Goal: Answer question/provide support

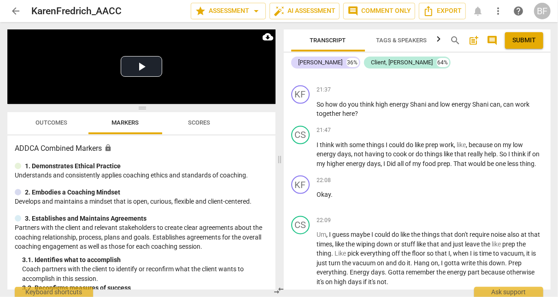
scroll to position [7084, 0]
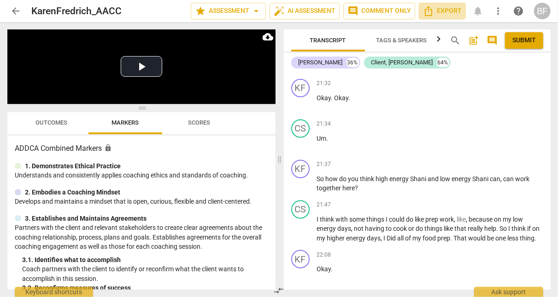
click at [446, 12] on span "Export" at bounding box center [442, 11] width 39 height 11
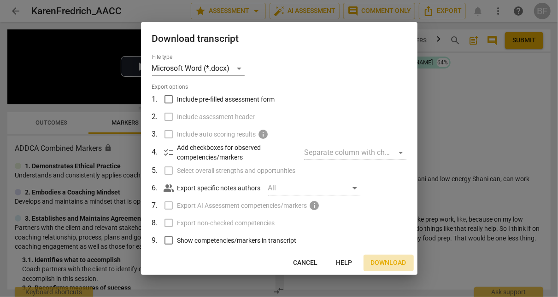
click at [388, 263] on span "Download" at bounding box center [388, 263] width 35 height 9
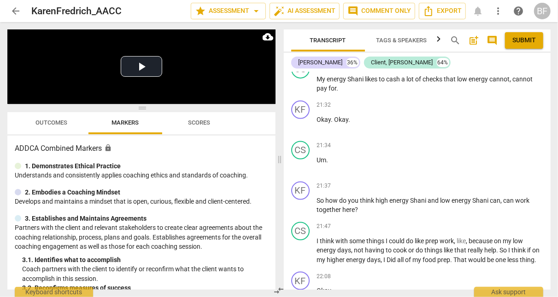
scroll to position [7063, 0]
click at [491, 181] on div "+" at bounding box center [492, 185] width 9 height 9
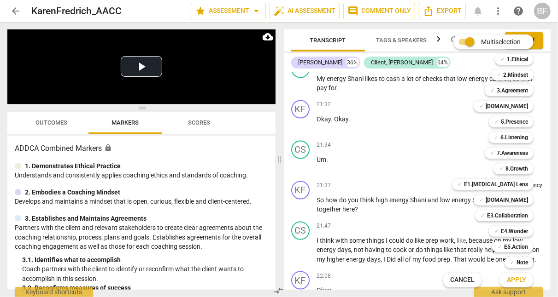
click at [522, 233] on b "E4.Wonder" at bounding box center [514, 231] width 27 height 11
click at [517, 122] on b "5.Presence" at bounding box center [514, 121] width 27 height 11
click at [517, 148] on b "7.Awareness" at bounding box center [511, 153] width 31 height 11
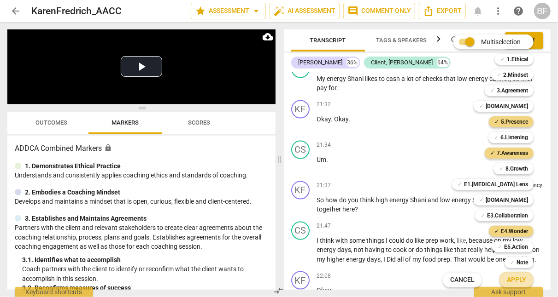
click at [515, 278] on span "Apply" at bounding box center [516, 280] width 19 height 9
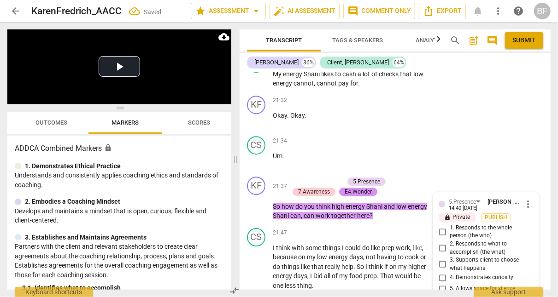
scroll to position [7892, 0]
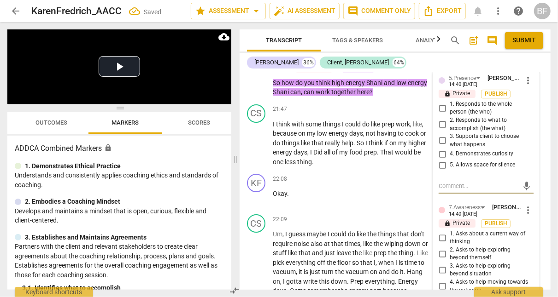
click at [442, 103] on input "1. Responds to the whole person (the who)" at bounding box center [442, 108] width 15 height 11
checkbox input "true"
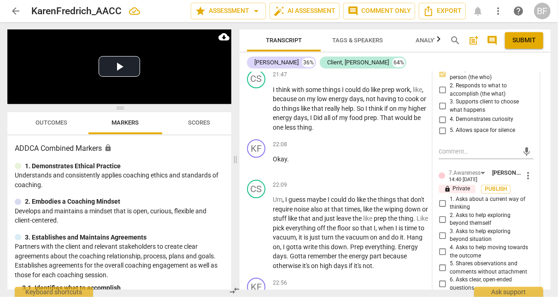
scroll to position [7927, 0]
click at [439, 114] on input "4. Demonstrates curiosity" at bounding box center [442, 119] width 15 height 11
checkbox input "true"
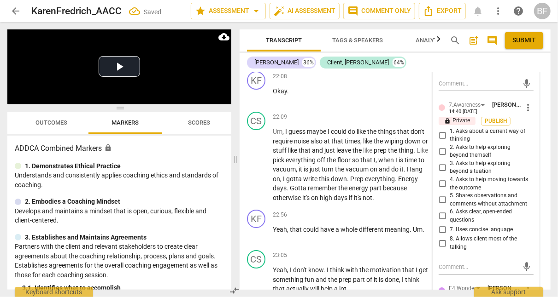
scroll to position [7995, 0]
click at [442, 146] on input "2. Asks to help exploring beyond themself" at bounding box center [442, 151] width 15 height 11
checkbox input "true"
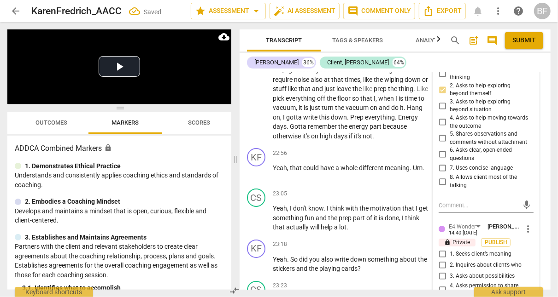
scroll to position [8060, 0]
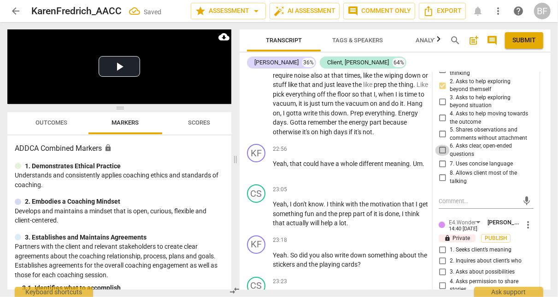
click at [441, 145] on input "6. Asks clear, open-ended questions" at bounding box center [442, 150] width 15 height 11
checkbox input "true"
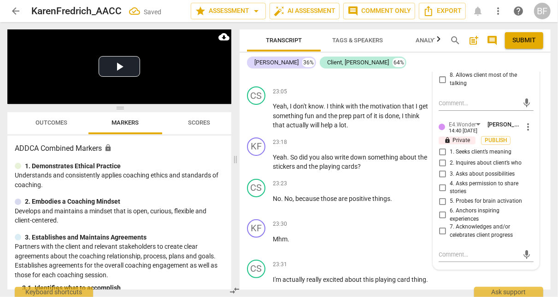
scroll to position [8159, 0]
click at [441, 157] on input "2. Inquires about client’s who" at bounding box center [442, 162] width 15 height 11
checkbox input "true"
click at [440, 169] on input "3. Asks about possibilities" at bounding box center [442, 173] width 15 height 11
checkbox input "true"
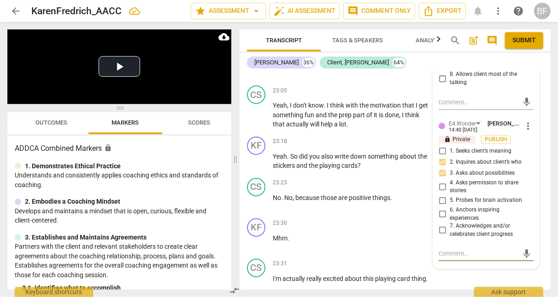
click at [450, 250] on textarea at bounding box center [478, 254] width 80 height 9
type textarea "Fa"
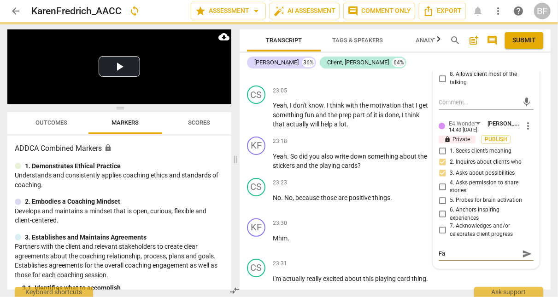
type textarea "Fab"
type textarea "Fabu"
type textarea "Fabul"
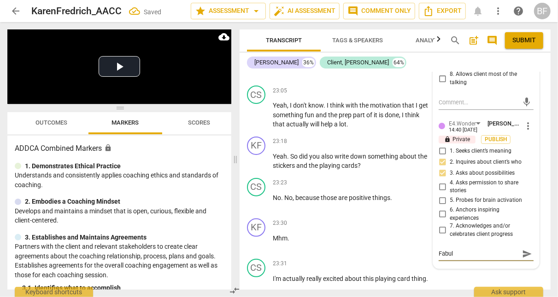
type textarea "Fabulo"
type textarea "Fabulou"
type textarea "Fabulous"
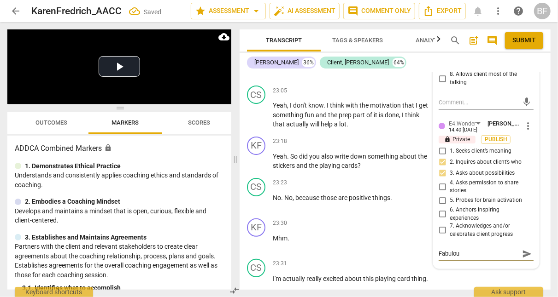
type textarea "Fabulous"
type textarea "Fabulous q"
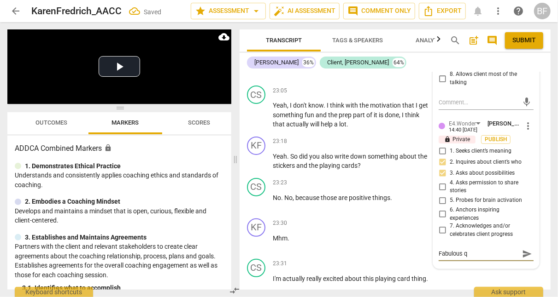
type textarea "Fabulous qu"
type textarea "Fabulous que"
type textarea "Fabulous ques"
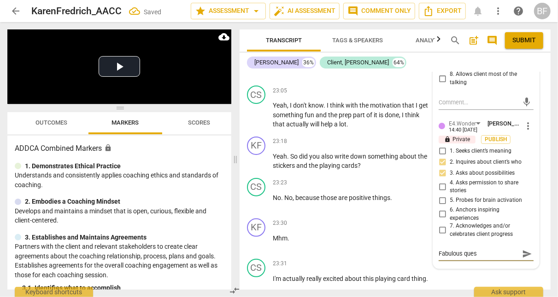
type textarea "Fabulous quest"
type textarea "Fabulous questi"
type textarea "Fabulous questio"
type textarea "Fabulous question"
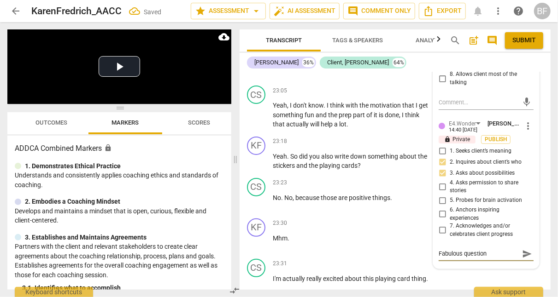
type textarea "Fabulous question!"
click at [522, 249] on span "send" at bounding box center [527, 254] width 10 height 10
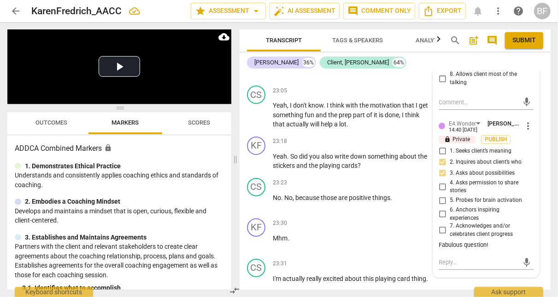
click at [543, 158] on div "KF play_arrow pause 23:18 + Add competency keyboard_arrow_right Yeah . So did y…" at bounding box center [394, 153] width 311 height 41
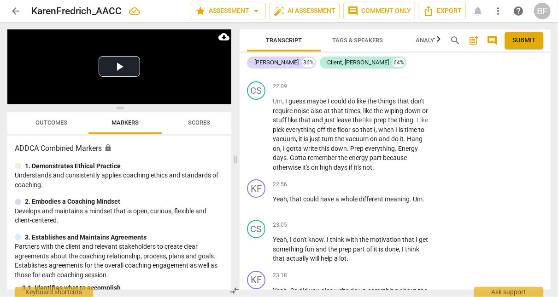
scroll to position [8033, 0]
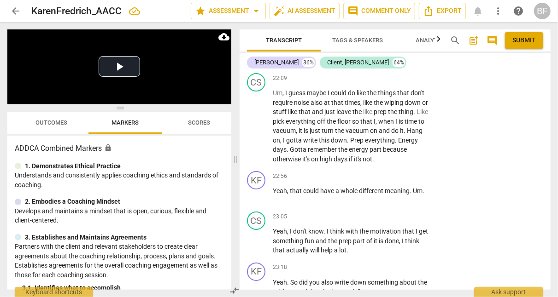
click at [258, 194] on span "play_arrow" at bounding box center [256, 195] width 11 height 11
click at [253, 190] on span "pause" at bounding box center [256, 195] width 11 height 11
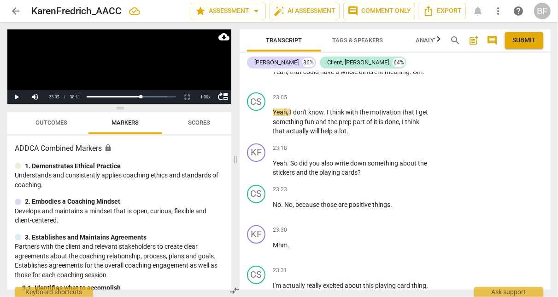
scroll to position [8153, 0]
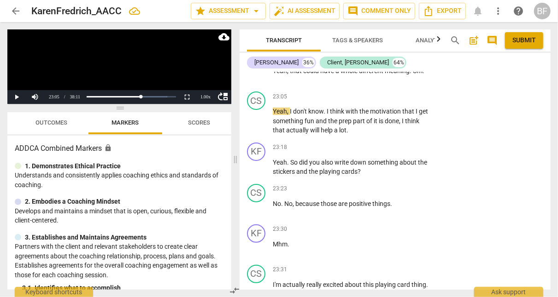
click at [255, 116] on span "play_arrow" at bounding box center [256, 121] width 11 height 11
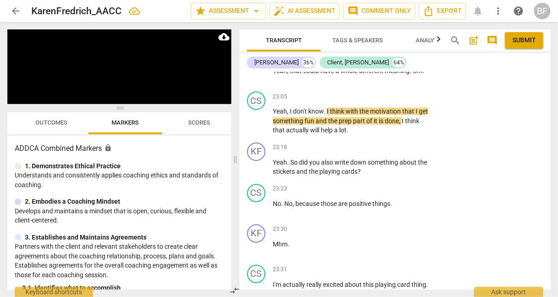
scroll to position [8088, 0]
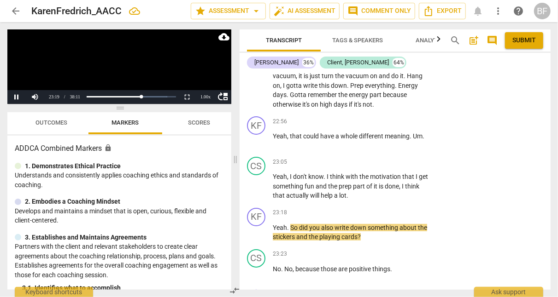
click at [256, 181] on span "pause" at bounding box center [256, 186] width 11 height 11
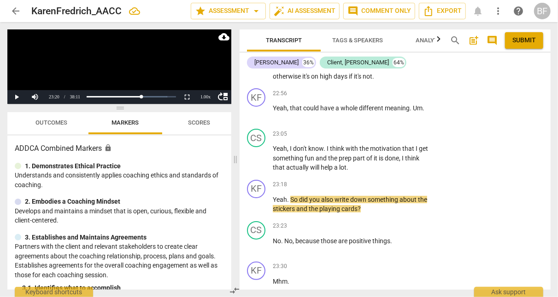
scroll to position [8115, 0]
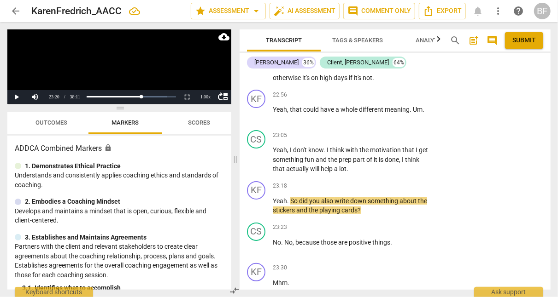
click at [374, 131] on div "+" at bounding box center [373, 135] width 9 height 9
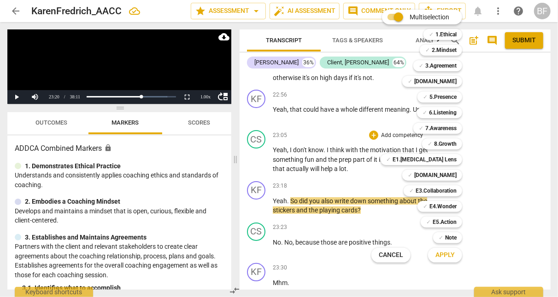
click at [542, 194] on div at bounding box center [279, 148] width 558 height 297
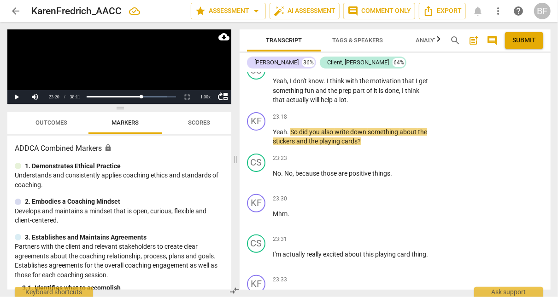
scroll to position [8144, 0]
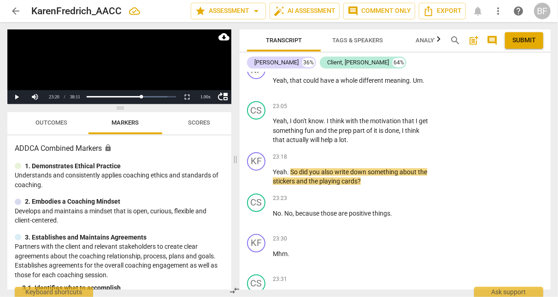
click at [385, 181] on div "KF play_arrow pause 23:18 + Add competency keyboard_arrow_right Yeah . So did y…" at bounding box center [394, 169] width 311 height 41
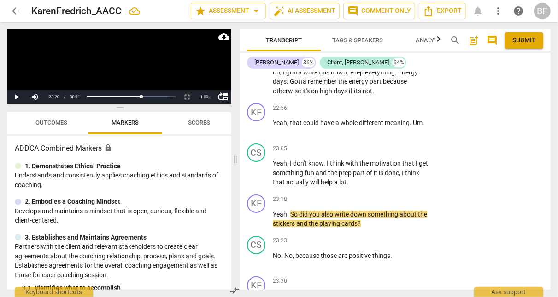
scroll to position [8105, 0]
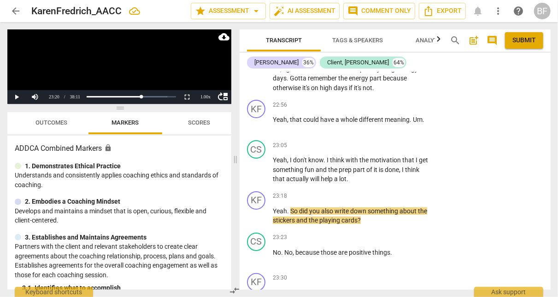
click at [462, 188] on div "KF play_arrow pause 23:18 + Add competency keyboard_arrow_right Yeah . So did y…" at bounding box center [394, 208] width 311 height 41
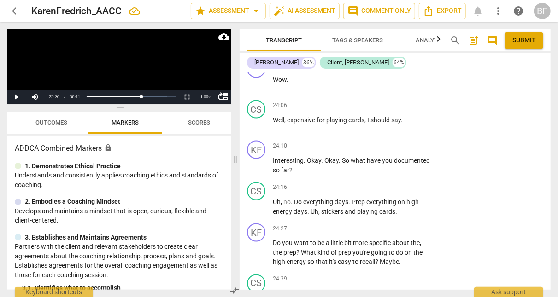
scroll to position [8739, 0]
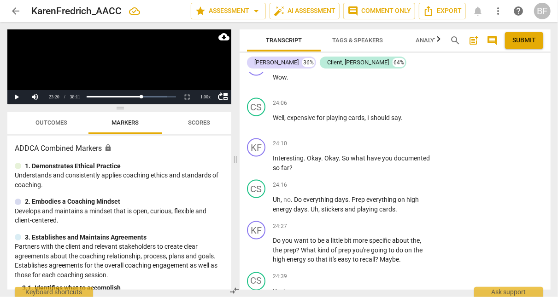
click at [371, 139] on div "+" at bounding box center [373, 143] width 9 height 9
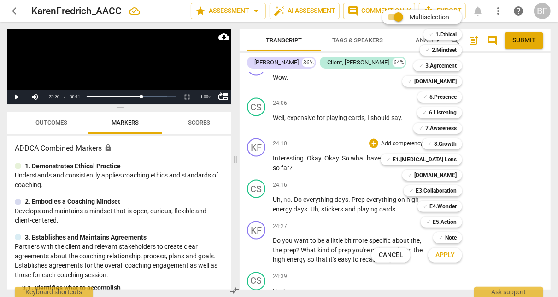
click at [442, 146] on b "8.Growth" at bounding box center [445, 144] width 23 height 11
click at [440, 130] on b "7.Awareness" at bounding box center [440, 128] width 31 height 11
click at [446, 225] on b "E5.Action" at bounding box center [444, 222] width 24 height 11
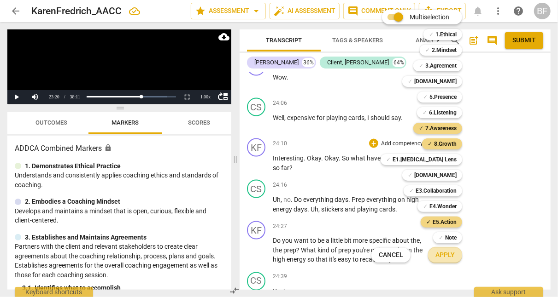
click at [444, 255] on span "Apply" at bounding box center [444, 255] width 19 height 9
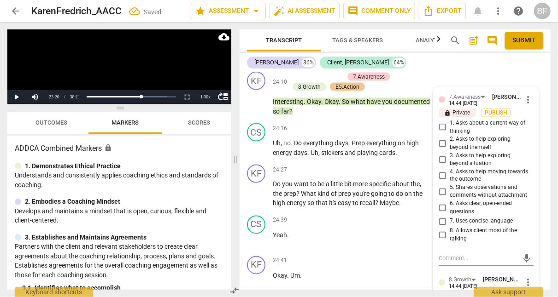
scroll to position [8807, 0]
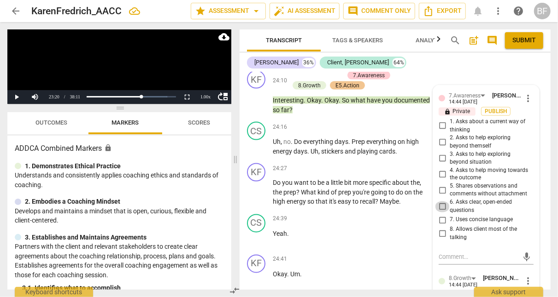
click at [439, 202] on input "6. Asks clear, open-ended questions" at bounding box center [442, 207] width 15 height 11
checkbox input "true"
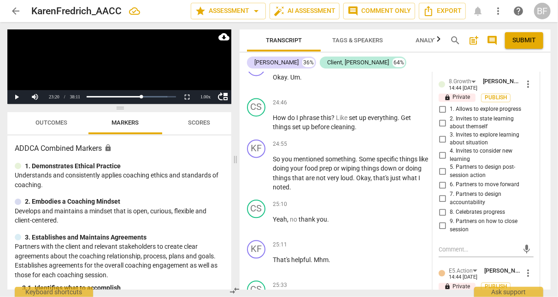
scroll to position [9013, 0]
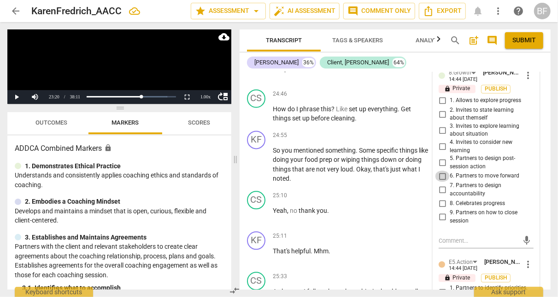
click at [440, 171] on input "6. Partners to move forward" at bounding box center [442, 176] width 15 height 11
checkbox input "true"
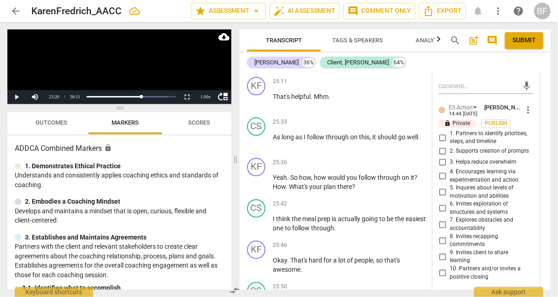
scroll to position [9167, 0]
click at [442, 236] on input "8. Invites recapping commitments" at bounding box center [442, 241] width 15 height 11
checkbox input "true"
click at [543, 196] on div "CS play_arrow pause 25:42 + Add competency keyboard_arrow_right I think the mea…" at bounding box center [394, 216] width 311 height 41
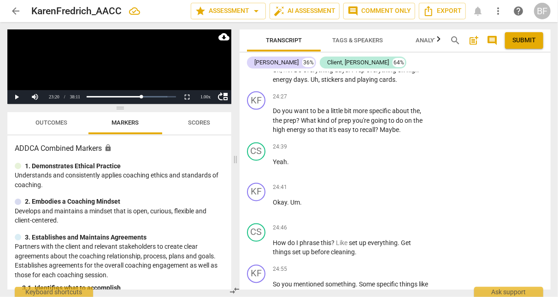
scroll to position [8880, 0]
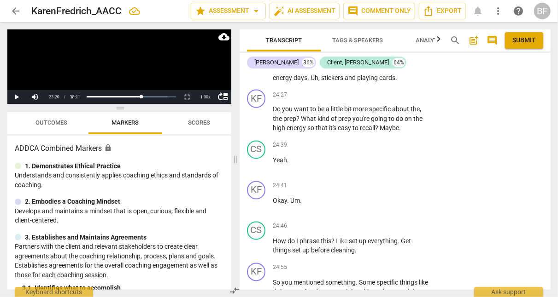
click at [371, 90] on div "+" at bounding box center [373, 94] width 9 height 9
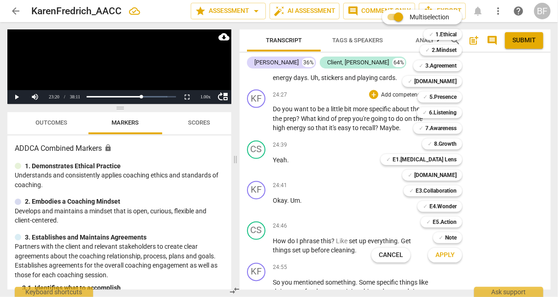
click at [445, 221] on b "E5.Action" at bounding box center [444, 222] width 24 height 11
click at [447, 143] on b "8.Growth" at bounding box center [445, 144] width 23 height 11
click at [447, 160] on b "E1.[MEDICAL_DATA] Lens" at bounding box center [424, 159] width 64 height 11
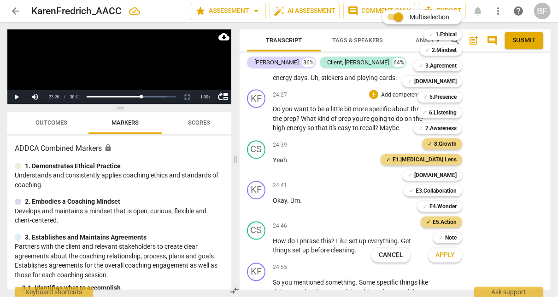
click at [443, 190] on b "E3.Collaboration" at bounding box center [435, 191] width 41 height 11
click at [448, 256] on span "Apply" at bounding box center [444, 255] width 19 height 9
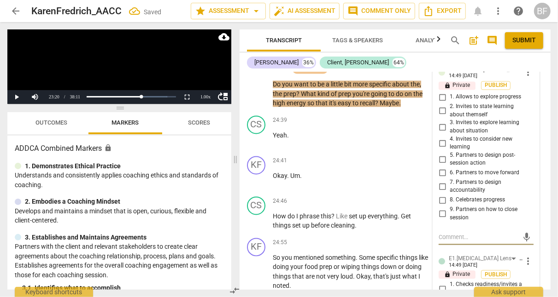
scroll to position [8926, 0]
click at [438, 154] on input "5. Partners to design post-session action" at bounding box center [442, 159] width 15 height 11
checkbox input "true"
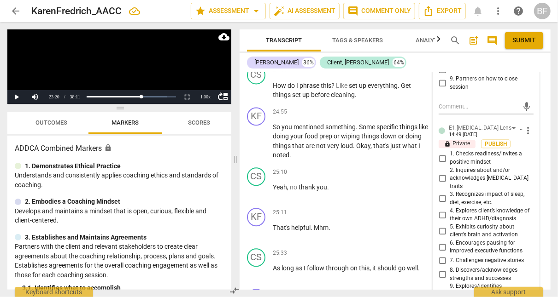
scroll to position [9060, 0]
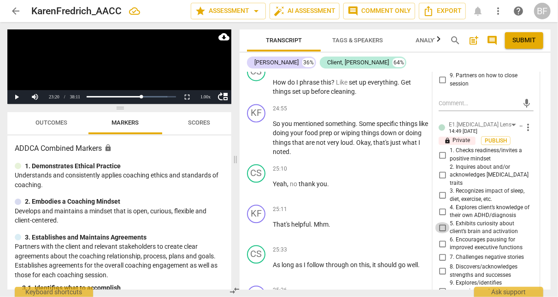
click at [440, 222] on input "5. Exhibits curiosity about client’s brain and activation" at bounding box center [442, 227] width 15 height 11
checkbox input "true"
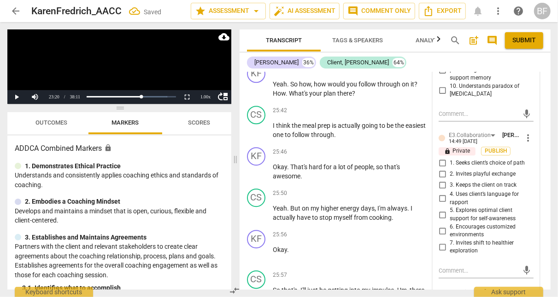
scroll to position [9282, 0]
click at [438, 209] on input "5. Explores optimal client support for self-awareness" at bounding box center [442, 214] width 15 height 11
checkbox input "true"
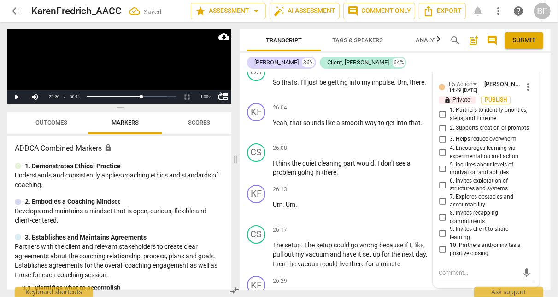
scroll to position [9490, 0]
click at [441, 179] on input "6. Invites exploration of structures and systems" at bounding box center [442, 184] width 15 height 11
checkbox input "true"
click at [443, 133] on input "3. Helps reduce overwhelm" at bounding box center [442, 138] width 15 height 11
checkbox input "true"
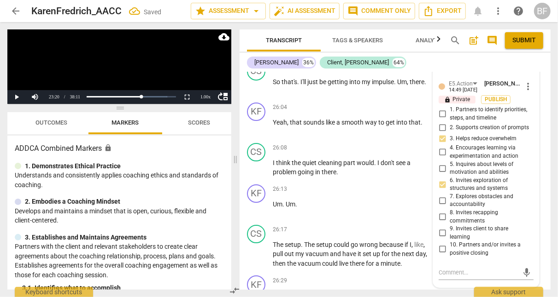
click at [542, 111] on div "KF play_arrow pause 26:04 + Add competency keyboard_arrow_right Yeah , that sou…" at bounding box center [394, 119] width 311 height 41
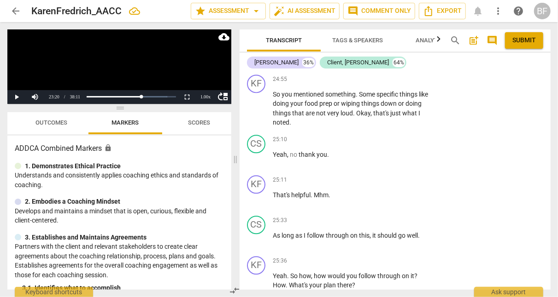
scroll to position [9075, 0]
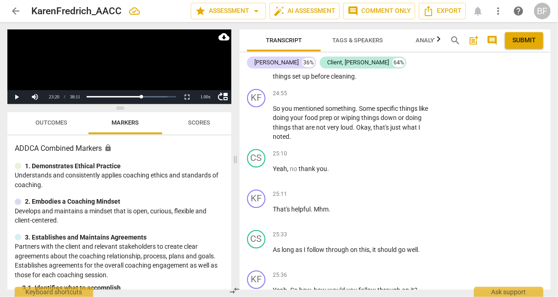
click at [256, 168] on span "play_arrow" at bounding box center [256, 173] width 11 height 11
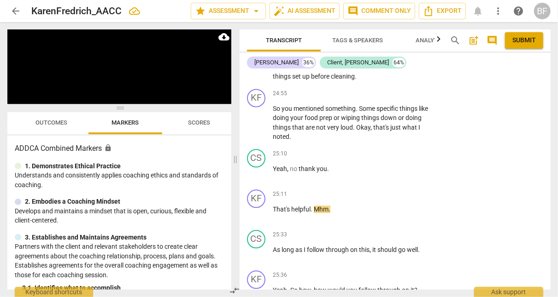
click at [257, 168] on span "pause" at bounding box center [256, 173] width 11 height 11
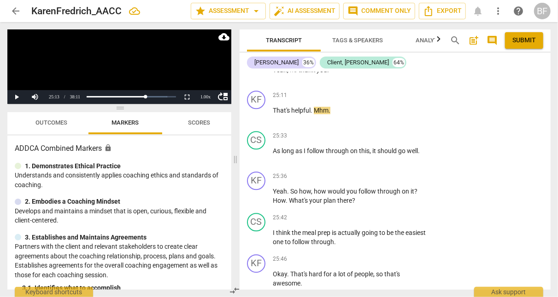
scroll to position [9177, 0]
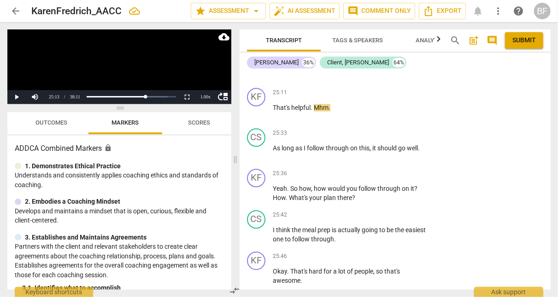
click at [371, 169] on div "+" at bounding box center [373, 173] width 9 height 9
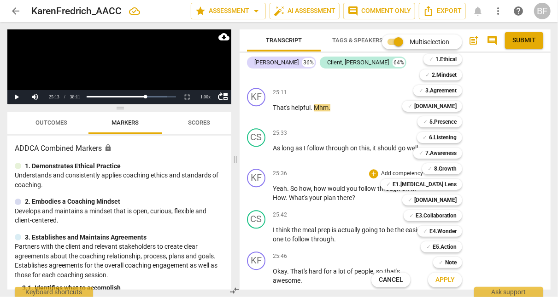
click at [454, 117] on b "5.Presence" at bounding box center [442, 121] width 27 height 11
click at [445, 213] on b "E3.Collaboration" at bounding box center [435, 215] width 41 height 11
click at [451, 183] on b "E1.[MEDICAL_DATA] Lens" at bounding box center [424, 184] width 64 height 11
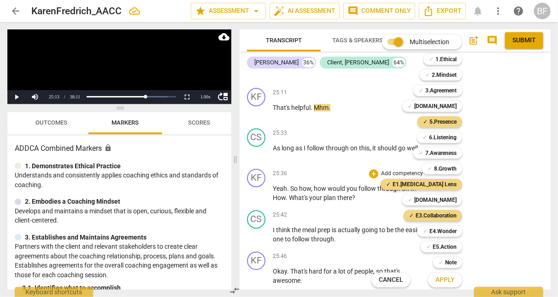
click at [445, 245] on b "E5.Action" at bounding box center [444, 247] width 24 height 11
click at [439, 280] on span "Apply" at bounding box center [444, 280] width 19 height 9
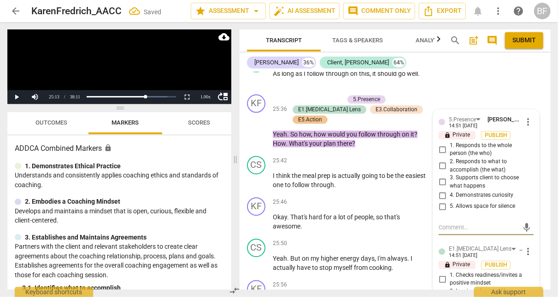
scroll to position [9252, 0]
click at [438, 160] on input "2. Responds to what to accomplish (the what)" at bounding box center [442, 165] width 15 height 11
checkbox input "true"
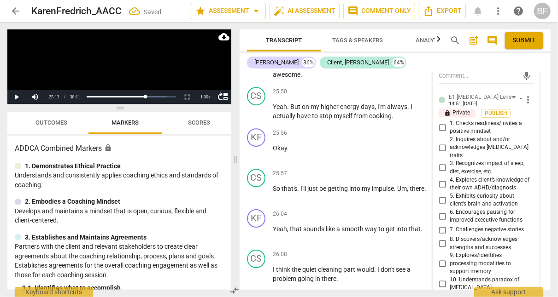
scroll to position [9418, 0]
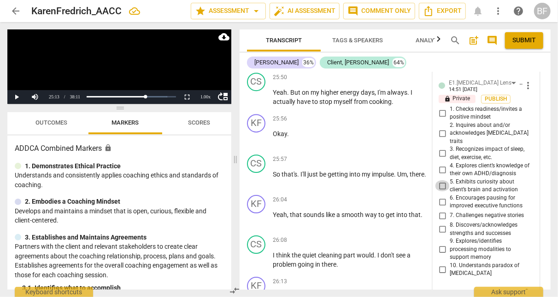
click at [440, 181] on input "5. Exhibits curiosity about client’s brain and activation" at bounding box center [442, 186] width 15 height 11
checkbox input "true"
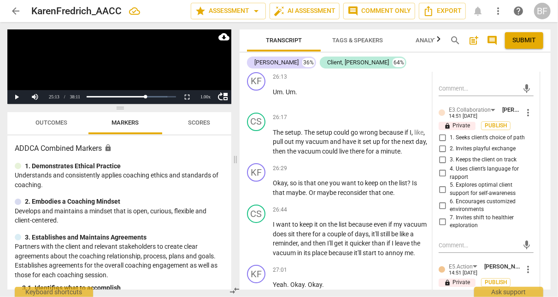
scroll to position [9625, 0]
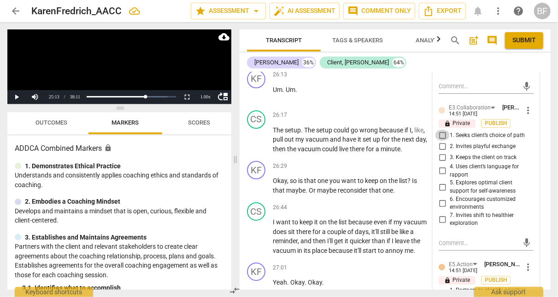
click at [438, 130] on input "1. Seeks client’s choice of path" at bounding box center [442, 135] width 15 height 11
checkbox input "true"
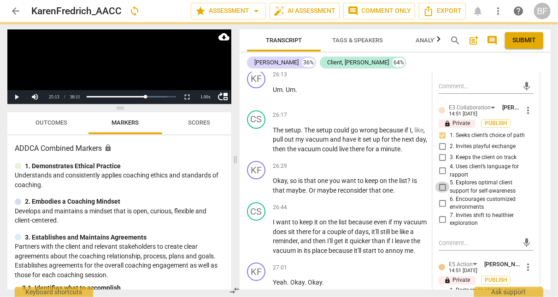
click at [439, 182] on input "5. Explores optimal client support for self-awareness" at bounding box center [442, 187] width 15 height 11
checkbox input "true"
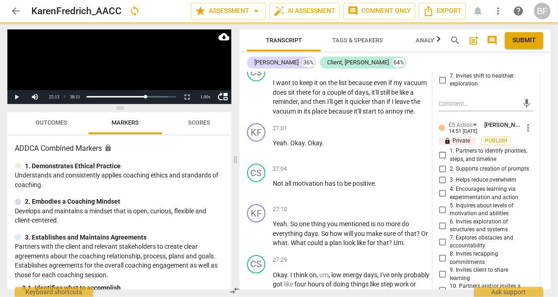
scroll to position [9764, 0]
click at [440, 205] on input "5. Inquires about levels of motivation and abilities" at bounding box center [442, 210] width 15 height 11
checkbox input "true"
click at [542, 169] on div "CS play_arrow pause 27:04 + Add competency keyboard_arrow_right Not all motivat…" at bounding box center [394, 181] width 311 height 41
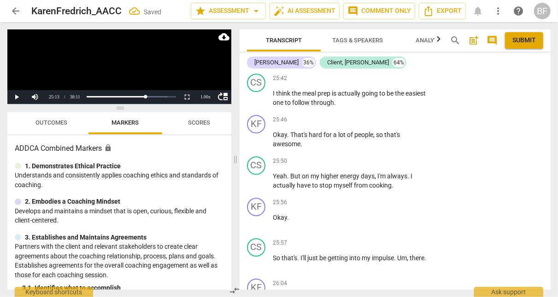
scroll to position [9335, 0]
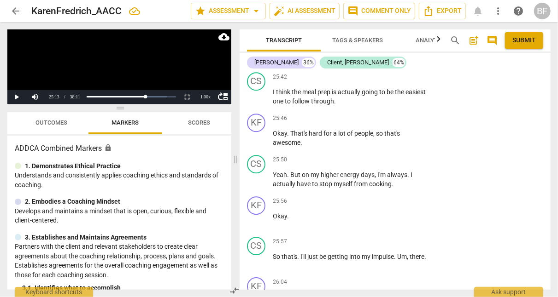
click at [372, 114] on div "+" at bounding box center [373, 118] width 9 height 9
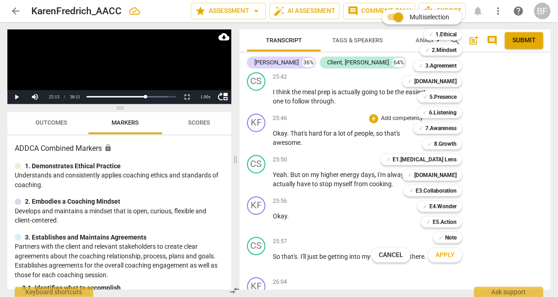
click at [441, 81] on b "[DOMAIN_NAME]" at bounding box center [435, 81] width 42 height 11
click at [446, 256] on span "Apply" at bounding box center [444, 255] width 19 height 9
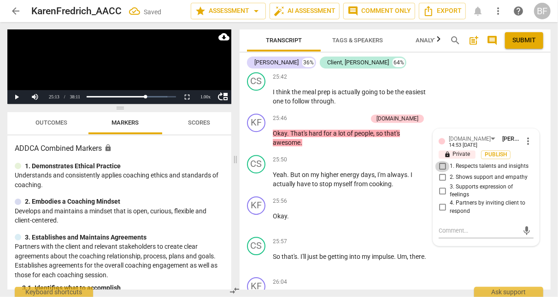
click at [438, 161] on input "1. Respects talents and insights" at bounding box center [442, 166] width 15 height 11
checkbox input "true"
click at [438, 172] on input "2. Shows support and empathy" at bounding box center [442, 177] width 15 height 11
checkbox input "true"
click at [496, 94] on div "CS play_arrow pause 25:42 + Add competency keyboard_arrow_right I think the mea…" at bounding box center [394, 89] width 311 height 41
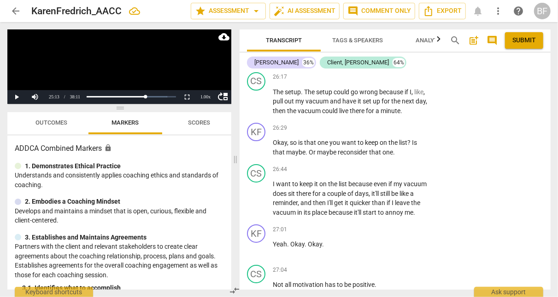
scroll to position [9663, 0]
click at [369, 124] on div "+" at bounding box center [373, 128] width 9 height 9
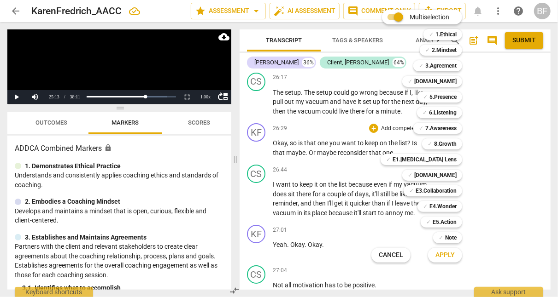
click at [445, 192] on b "E3.Collaboration" at bounding box center [435, 191] width 41 height 11
click at [453, 256] on span "Apply" at bounding box center [444, 255] width 19 height 9
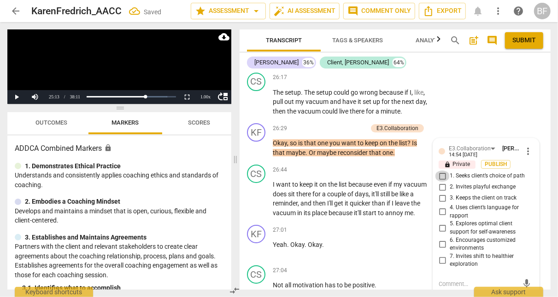
click at [439, 171] on input "1. Seeks client’s choice of path" at bounding box center [442, 176] width 15 height 11
checkbox input "true"
click at [438, 223] on input "5. Explores optimal client support for self-awareness" at bounding box center [442, 228] width 15 height 11
checkbox input "true"
click at [483, 97] on div "CS play_arrow pause 26:17 + Add competency keyboard_arrow_right The setup . The…" at bounding box center [394, 94] width 311 height 51
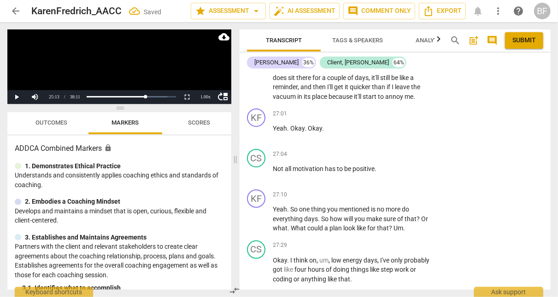
scroll to position [9803, 0]
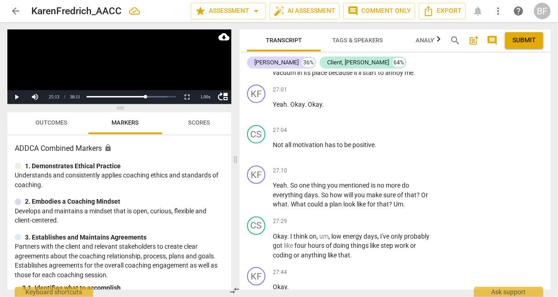
click at [257, 144] on span "play_arrow" at bounding box center [256, 149] width 11 height 11
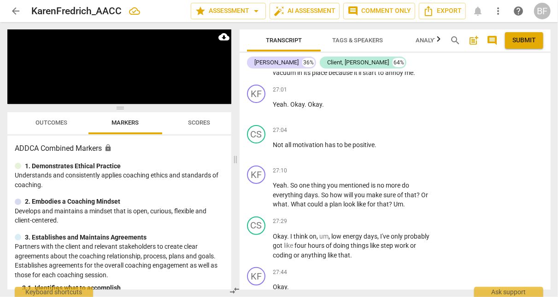
click at [257, 144] on span "pause" at bounding box center [256, 149] width 11 height 11
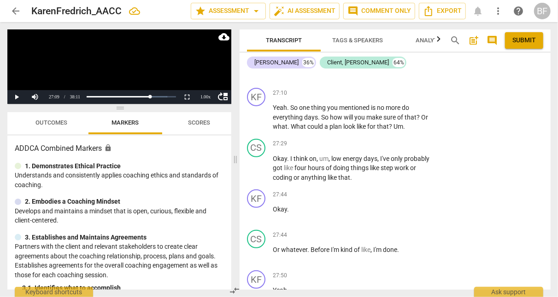
scroll to position [9882, 0]
click at [371, 88] on div "+" at bounding box center [373, 92] width 9 height 9
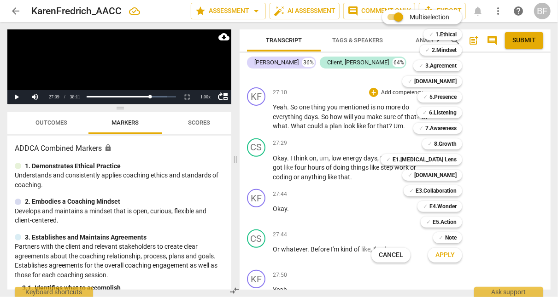
click at [437, 109] on b "6.Listening" at bounding box center [443, 112] width 28 height 11
click at [446, 141] on b "8.Growth" at bounding box center [445, 144] width 23 height 11
click at [437, 222] on b "E5.Action" at bounding box center [444, 222] width 24 height 11
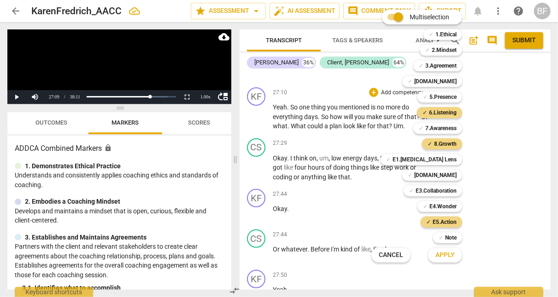
click at [438, 257] on span "Apply" at bounding box center [444, 255] width 19 height 9
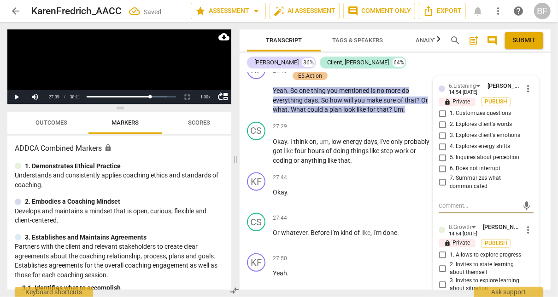
scroll to position [9909, 0]
click at [438, 108] on input "1. Customizes questions" at bounding box center [442, 113] width 15 height 11
checkbox input "true"
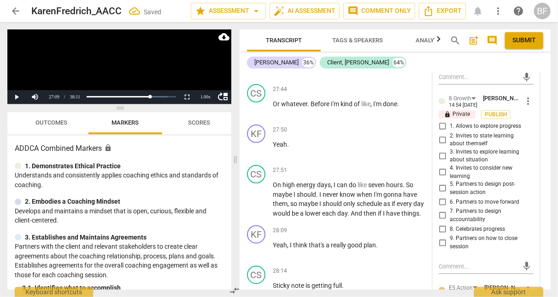
scroll to position [10039, 0]
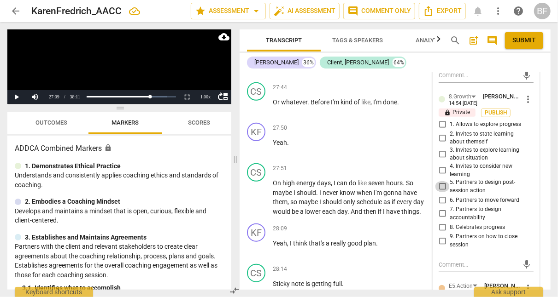
click at [441, 181] on input "5. Partners to design post-session action" at bounding box center [442, 186] width 15 height 11
checkbox input "true"
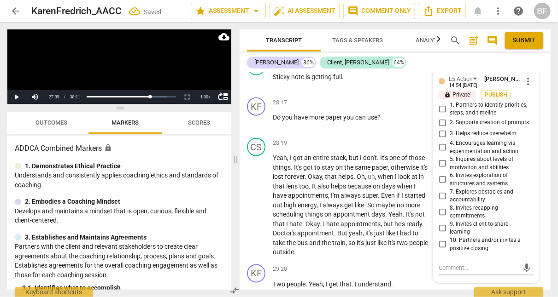
scroll to position [10246, 0]
click at [440, 117] on input "2. Supports creation of prompts" at bounding box center [442, 122] width 15 height 11
checkbox input "true"
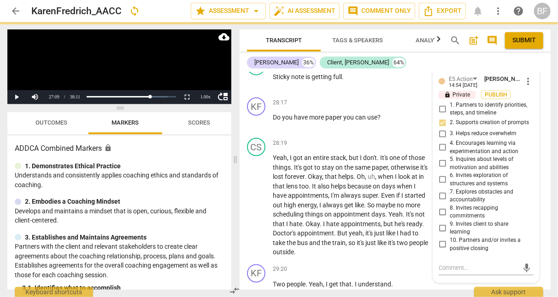
click at [538, 146] on div "CS play_arrow pause 28:19 + Add competency keyboard_arrow_right Yeah , I got an…" at bounding box center [394, 197] width 311 height 127
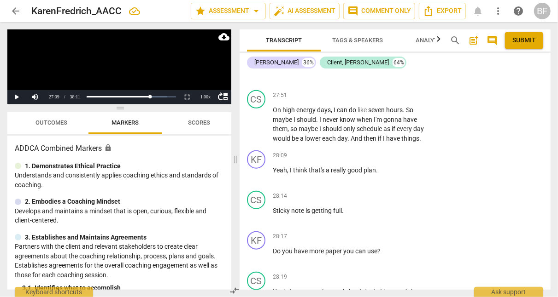
scroll to position [10111, 0]
click at [256, 120] on span "play_arrow" at bounding box center [256, 125] width 11 height 11
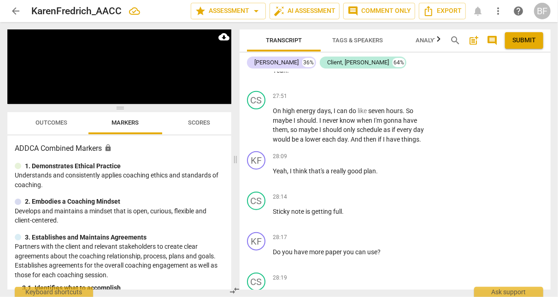
click at [254, 120] on span "pause" at bounding box center [256, 125] width 11 height 11
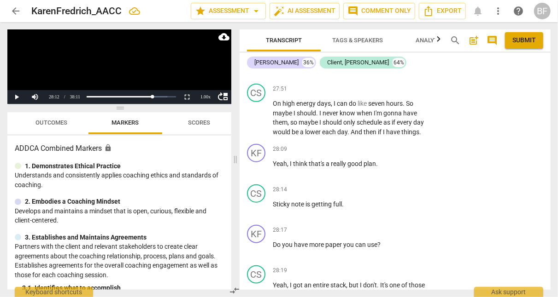
scroll to position [10119, 0]
click at [373, 144] on div "+" at bounding box center [373, 148] width 9 height 9
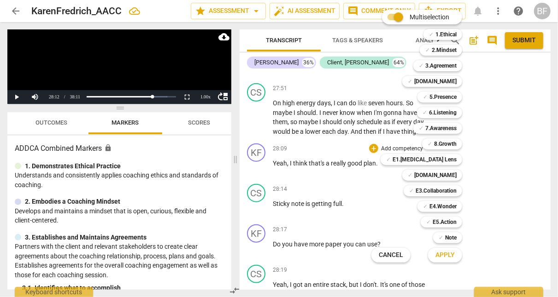
click at [442, 80] on b "[DOMAIN_NAME]" at bounding box center [435, 81] width 42 height 11
click at [456, 250] on button "Apply" at bounding box center [445, 255] width 34 height 17
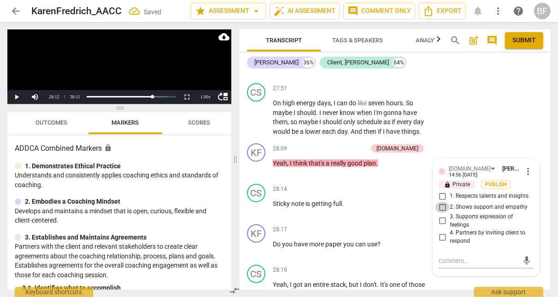
click at [440, 202] on input "2. Shows support and empathy" at bounding box center [442, 207] width 15 height 11
checkbox input "true"
click at [450, 257] on textarea at bounding box center [478, 261] width 80 height 9
type textarea "W"
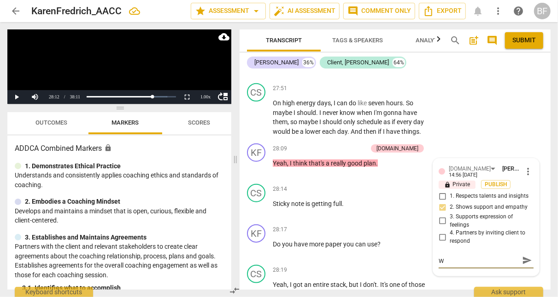
type textarea "W"
type textarea "Wh"
type textarea "Whi"
type textarea "Whil"
type textarea "While"
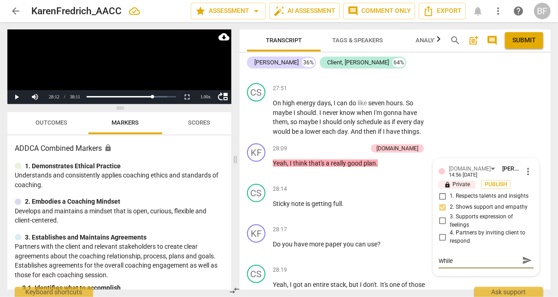
type textarea "While"
type textarea "While I"
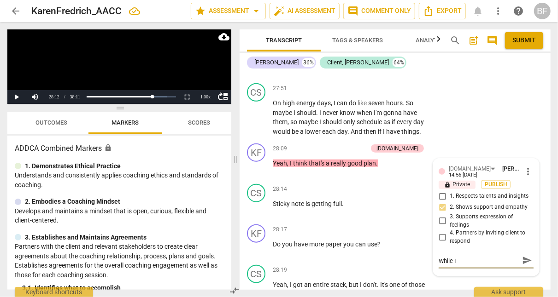
type textarea "While I"
type textarea "While I a"
type textarea "While I ap"
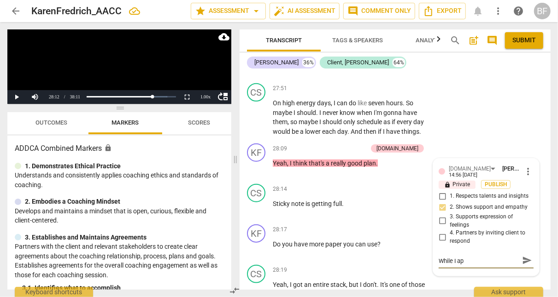
type textarea "While I app"
type textarea "While I appr"
type textarea "While I appre"
type textarea "While I apprec"
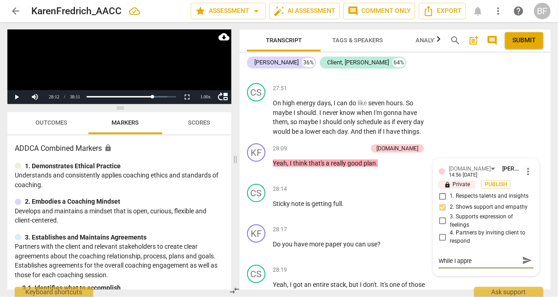
type textarea "While I apprec"
type textarea "While I appreci"
type textarea "While I apprecia"
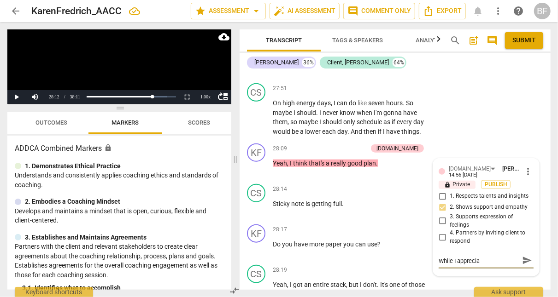
type textarea "While I appreciat"
type textarea "While I appreciate"
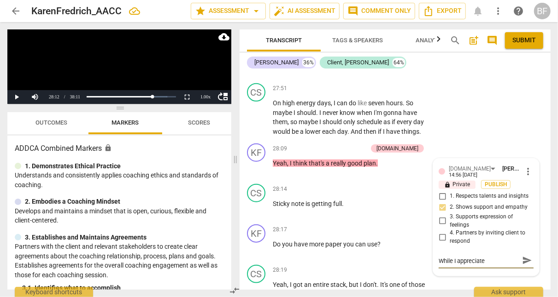
type textarea "While I appreciate t"
type textarea "While I appreciate th"
type textarea "While I appreciate the"
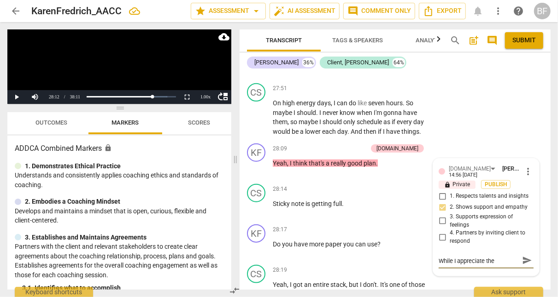
type textarea "While I appreciate the s"
type textarea "While I appreciate the su"
type textarea "While I appreciate the sup"
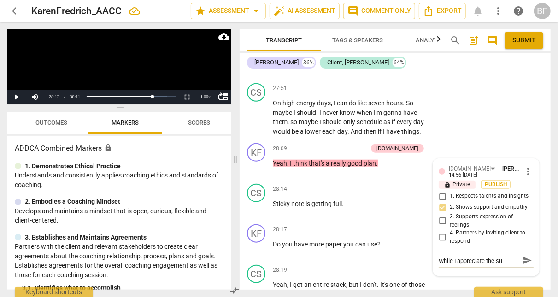
type textarea "While I appreciate the sup"
type textarea "While I appreciate the supp"
type textarea "While I appreciate the suppo"
type textarea "While I appreciate the suppor"
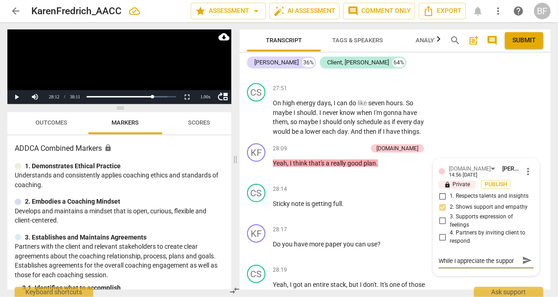
type textarea "While I appreciate the support"
type textarea "While I appreciate the support,"
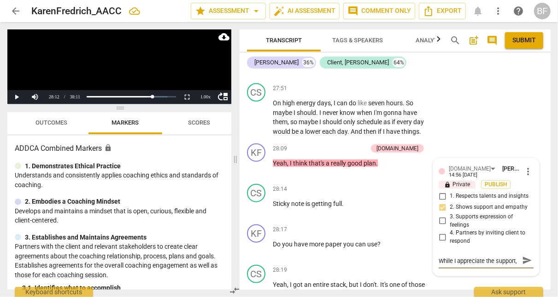
type textarea "While I appreciate the support, I"
type textarea "While I appreciate the support, I w"
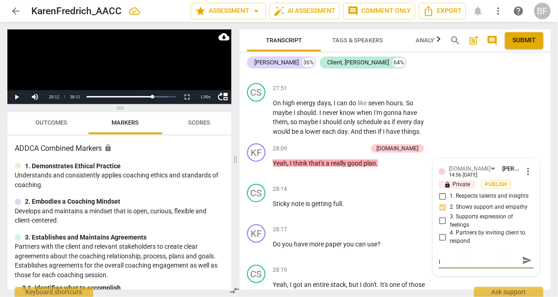
type textarea "While I appreciate the support, I w"
type textarea "While I appreciate the support, I wo"
type textarea "While I appreciate the support, I wou"
type textarea "While I appreciate the support, I woul"
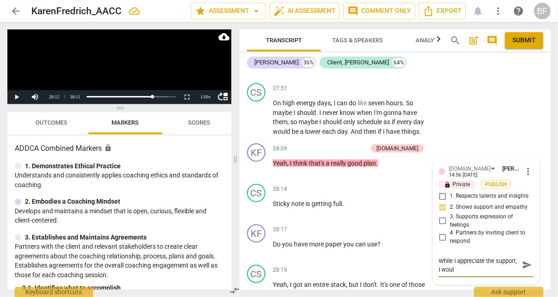
scroll to position [0, 0]
type textarea "While I appreciate the support, I would"
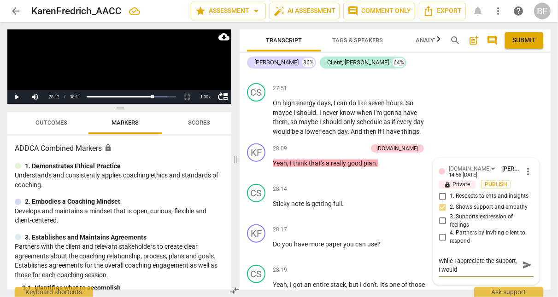
type textarea "While I appreciate the support, I would a"
type textarea "While I appreciate the support, I would al"
type textarea "While I appreciate the support, I would als"
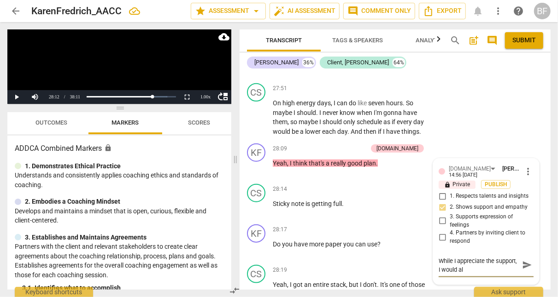
type textarea "While I appreciate the support, I would als"
type textarea "While I appreciate the support, I would also"
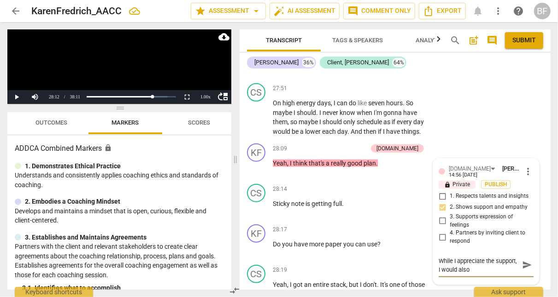
type textarea "While I appreciate the support, I would also e"
type textarea "While I appreciate the support, I would also en"
type textarea "While I appreciate the support, I would also enc"
type textarea "While I appreciate the support, I would also enco"
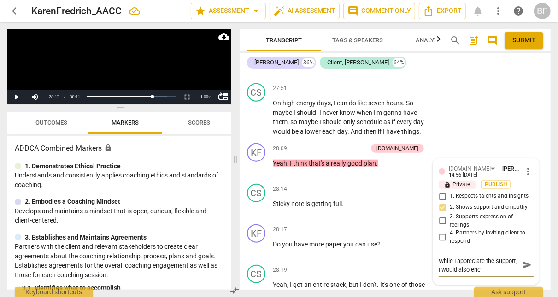
type textarea "While I appreciate the support, I would also enco"
type textarea "While I appreciate the support, I would also encou"
type textarea "While I appreciate the support, I would also encour"
type textarea "While I appreciate the support, I would also encoura"
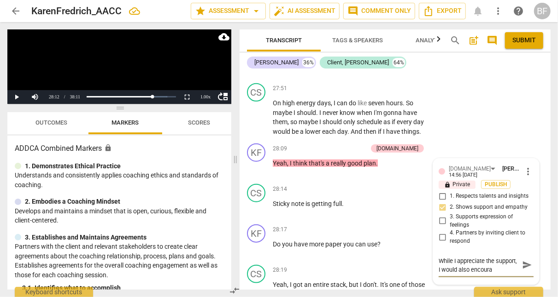
type textarea "While I appreciate the support, I would also encourag"
type textarea "While I appreciate the support, I would also encourage"
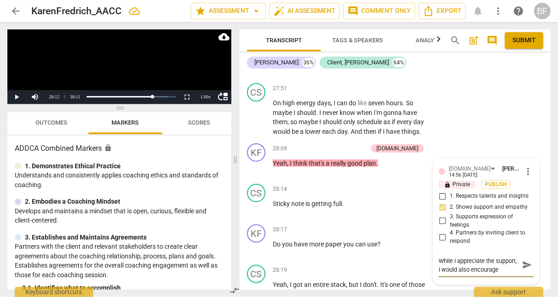
type textarea "While I appreciate the support, I would also encourage"
type textarea "While I appreciate the support, I would also encourage y"
type textarea "While I appreciate the support, I would also encourage yo"
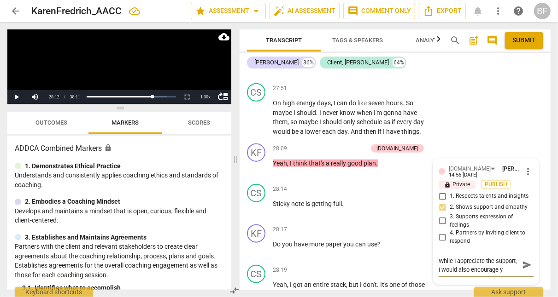
type textarea "While I appreciate the support, I would also encourage yo"
type textarea "While I appreciate the support, I would also encourage you"
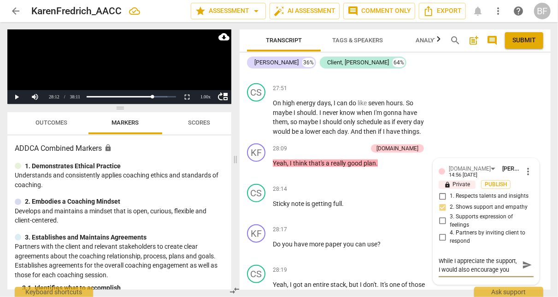
type textarea "While I appreciate the support, I would also encourage you t"
type textarea "While I appreciate the support, I would also encourage you to"
type textarea "While I appreciate the support, I would also encourage you to e"
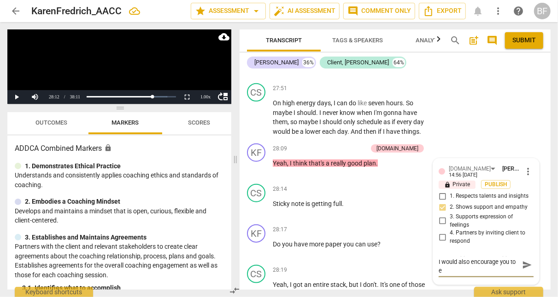
type textarea "While I appreciate the support, I would also encourage you to ei"
type textarea "While I appreciate the support, I would also encourage you to eit"
type textarea "While I appreciate the support, I would also encourage you to eith"
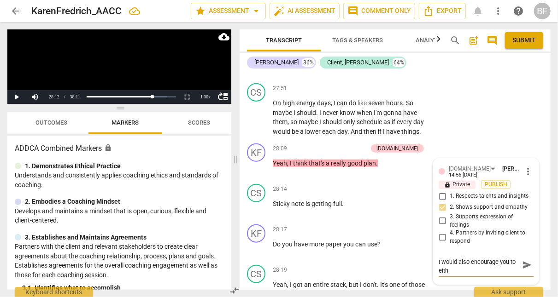
type textarea "While I appreciate the support, I would also encourage you to eithe"
type textarea "While I appreciate the support, I would also encourage you to either"
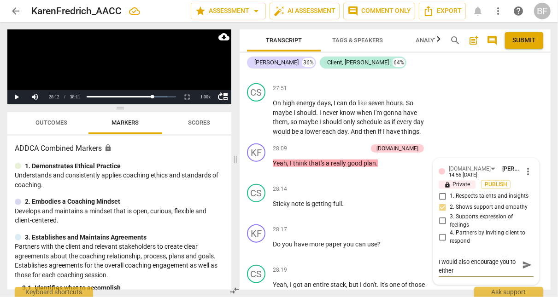
type textarea "While I appreciate the support, I would also encourage you to either"
type textarea "While I appreciate the support, I would also encourage you to either l"
type textarea "While I appreciate the support, I would also encourage you to either le"
type textarea "While I appreciate the support, I would also encourage you to either [PERSON_NA…"
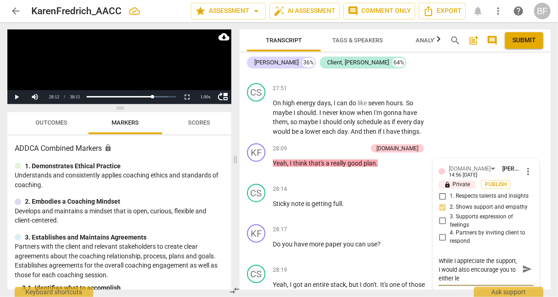
type textarea "While I appreciate the support, I would also encourage you to either [PERSON_NA…"
type textarea "While I appreciate the support, I would also encourage you to either leav"
type textarea "While I appreciate the support, I would also encourage you to either leave"
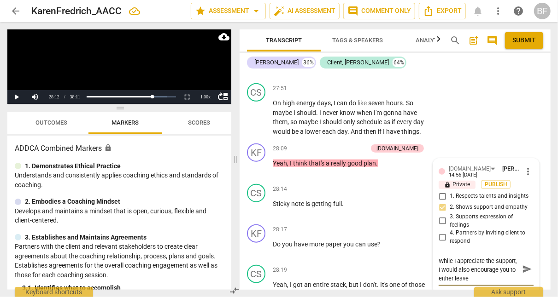
type textarea "While I appreciate the support, I would also encourage you to either leave s"
type textarea "While I appreciate the support, I would also encourage you to either leave sp"
type textarea "While I appreciate the support, I would also encourage you to either leave [GEO…"
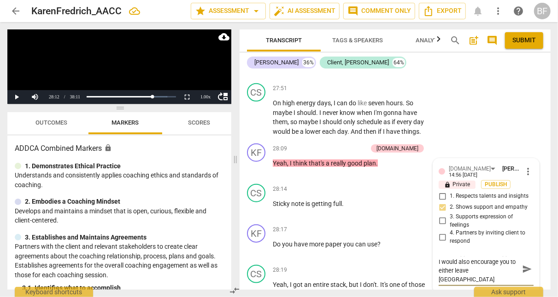
type textarea "While I appreciate the support, I would also encourage you to either leave spac"
type textarea "While I appreciate the support, I would also encourage you to either leave space"
type textarea "While I appreciate the support, I would also encourage you to either leave spac…"
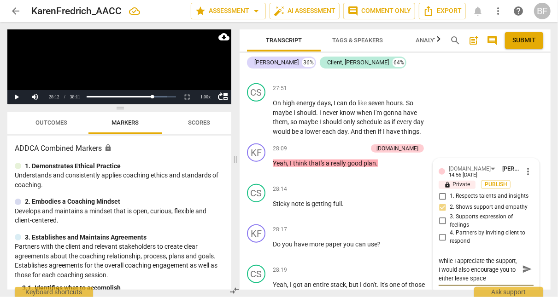
type textarea "While I appreciate the support, I would also encourage you to either leave spac…"
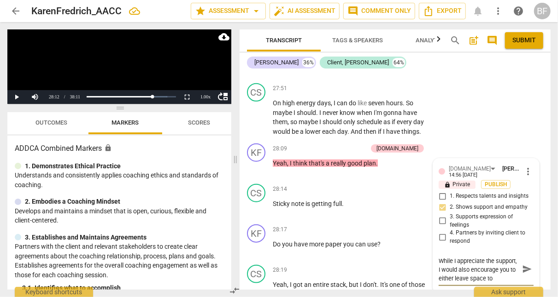
type textarea "While I appreciate the support, I would also encourage you to either leave spac…"
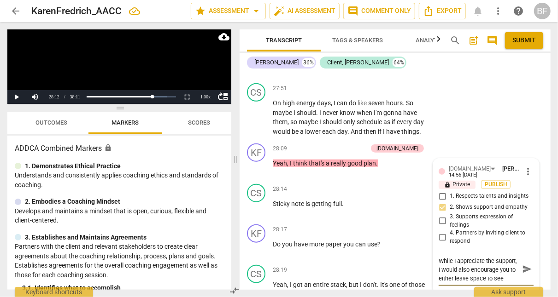
type textarea "While I appreciate the support, I would also encourage you to either leave spac…"
click at [492, 257] on textarea "While I appreciate the support, I would also encourage you to either leave spac…" at bounding box center [478, 274] width 80 height 35
click at [483, 257] on textarea "While I appreciate the support, I would also encourage you to either leave spac…" at bounding box center [478, 274] width 80 height 35
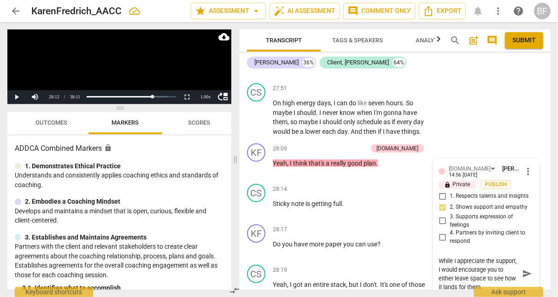
scroll to position [0, 0]
click at [451, 267] on textarea "While I appreciate the support, I would encourage you to either leave space to …" at bounding box center [478, 274] width 80 height 35
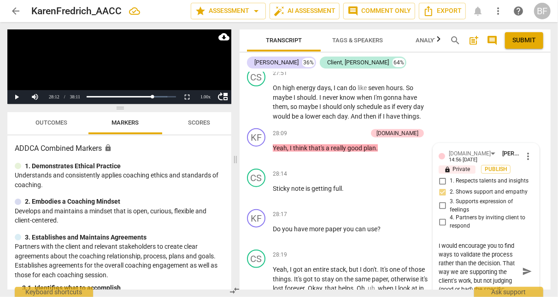
scroll to position [17, 0]
click at [507, 258] on textarea "While I appreciate the support, I would encourage you to find ways to validate …" at bounding box center [478, 272] width 80 height 61
click at [449, 258] on textarea "While I appreciate the support, I would encourage you to find ways to validate …" at bounding box center [478, 272] width 80 height 61
click at [449, 267] on textarea "While I appreciate the support, I would encourage you to find ways to validate …" at bounding box center [478, 272] width 80 height 61
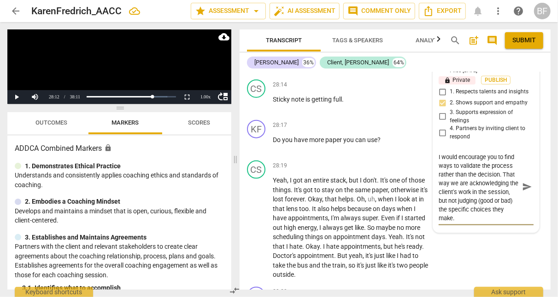
scroll to position [10225, 0]
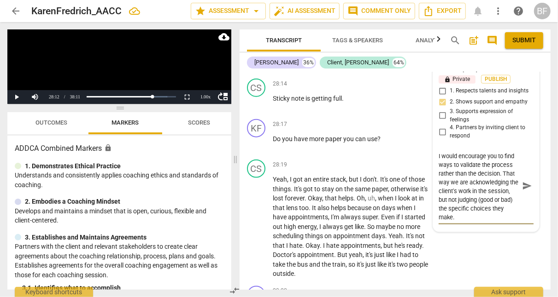
click at [474, 198] on textarea "While I appreciate the support, I would encourage you to find ways to validate …" at bounding box center [478, 186] width 80 height 70
click at [522, 181] on span "send" at bounding box center [527, 186] width 10 height 10
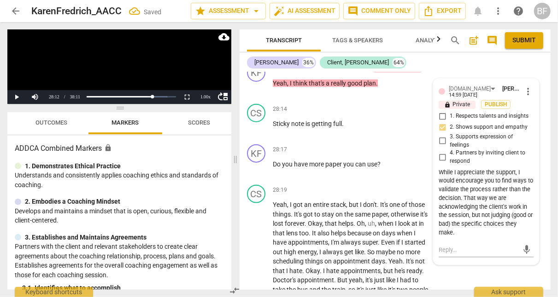
scroll to position [10199, 0]
click at [542, 161] on div "KF play_arrow pause 28:17 + Add competency keyboard_arrow_right Do you have mor…" at bounding box center [394, 161] width 311 height 41
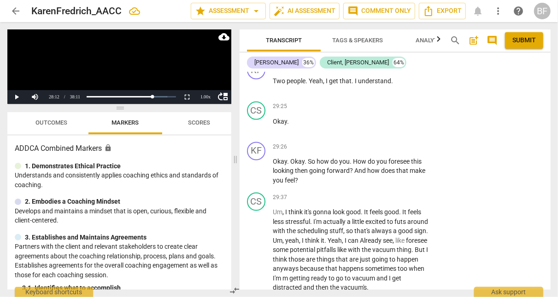
scroll to position [10450, 0]
click at [371, 142] on div "+" at bounding box center [373, 146] width 9 height 9
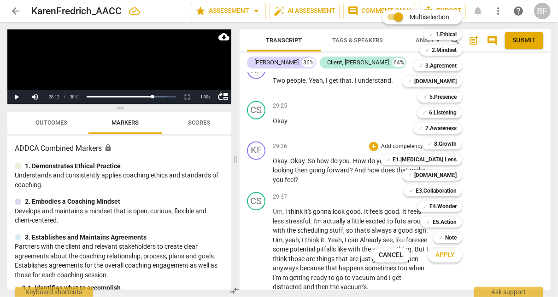
click at [448, 81] on b "[DOMAIN_NAME]" at bounding box center [435, 81] width 42 height 11
click at [448, 255] on span "Apply" at bounding box center [444, 255] width 19 height 9
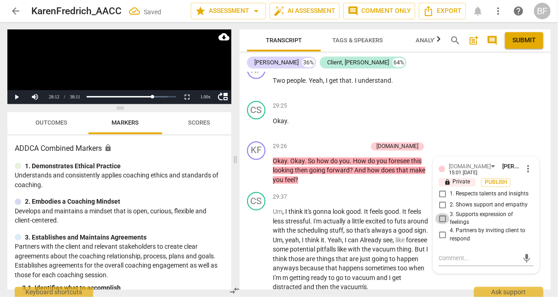
click at [442, 214] on input "3. Supports expression of feelings" at bounding box center [442, 219] width 15 height 11
click at [505, 101] on div "CS play_arrow pause 29:25 + Add competency keyboard_arrow_right Okay ." at bounding box center [394, 118] width 311 height 41
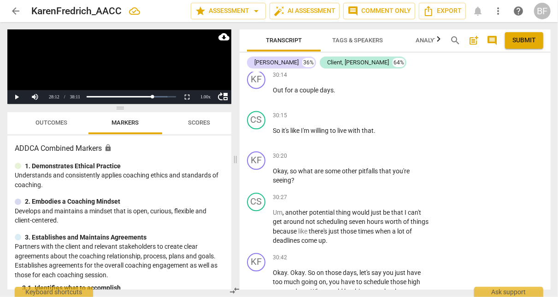
scroll to position [10680, 0]
click at [371, 151] on div "+" at bounding box center [373, 155] width 9 height 9
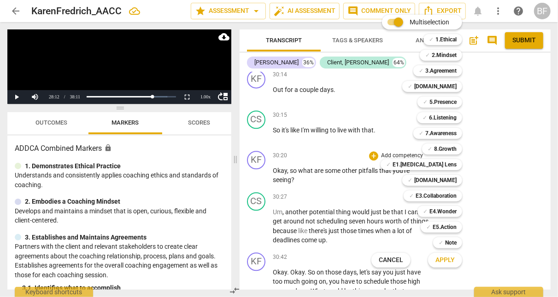
click at [436, 229] on b "E5.Action" at bounding box center [444, 227] width 24 height 11
click at [448, 258] on span "Apply" at bounding box center [444, 260] width 19 height 9
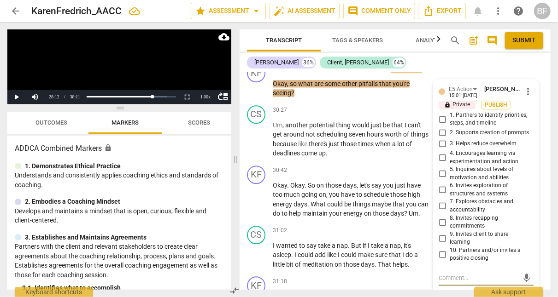
scroll to position [10767, 0]
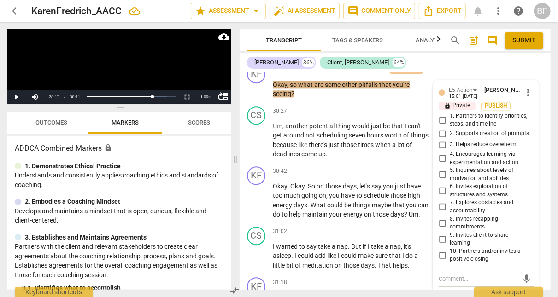
click at [440, 202] on input "7. Explores obstacles and accountability" at bounding box center [442, 207] width 15 height 11
click at [546, 163] on div "KF play_arrow pause 30:42 + Add competency keyboard_arrow_right Okay . Okay . S…" at bounding box center [394, 193] width 311 height 60
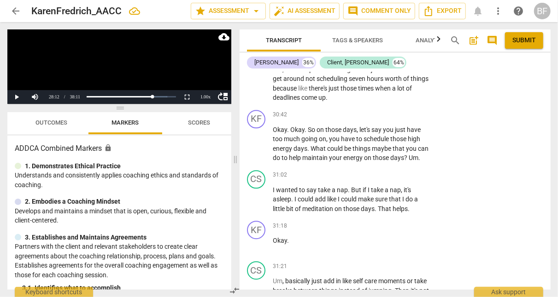
scroll to position [10831, 0]
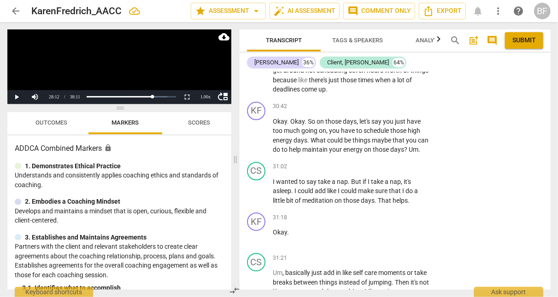
click at [373, 102] on div "+" at bounding box center [373, 106] width 9 height 9
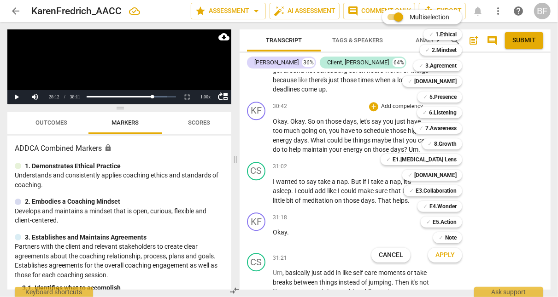
click at [448, 163] on b "E1.[MEDICAL_DATA] Lens" at bounding box center [424, 159] width 64 height 11
click at [448, 97] on b "5.Presence" at bounding box center [442, 97] width 27 height 11
click at [439, 204] on b "E4.Wonder" at bounding box center [442, 206] width 27 height 11
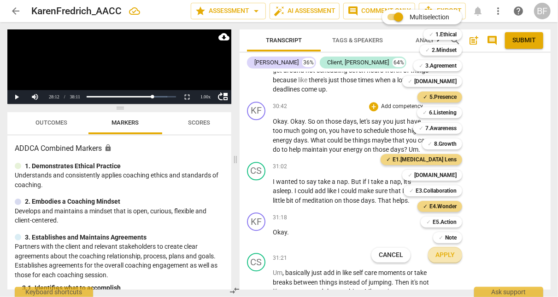
click at [445, 256] on span "Apply" at bounding box center [444, 255] width 19 height 9
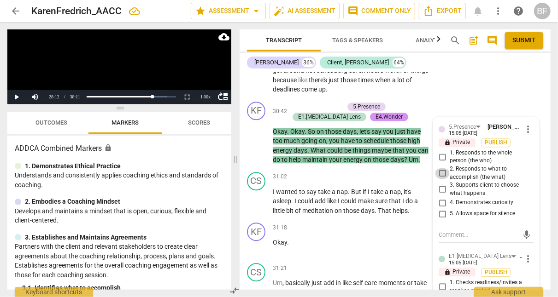
click at [441, 168] on input "2. Responds to what to accomplish (the what)" at bounding box center [442, 173] width 15 height 11
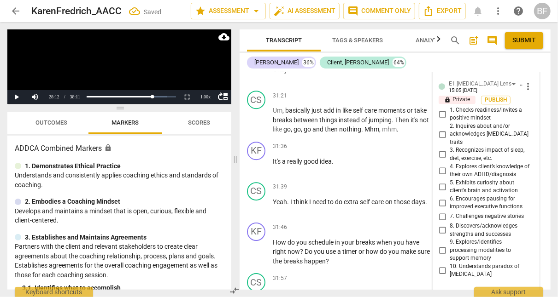
scroll to position [11002, 0]
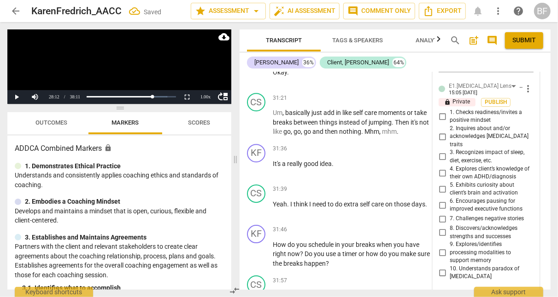
click at [442, 184] on input "5. Exhibits curiosity about client’s brain and activation" at bounding box center [442, 189] width 15 height 11
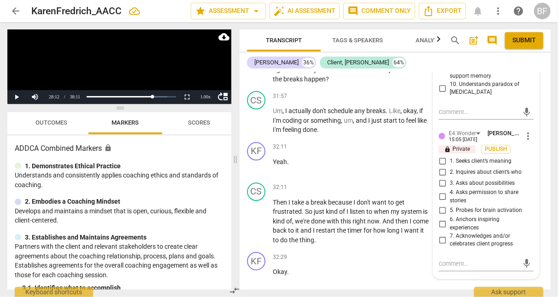
scroll to position [11220, 0]
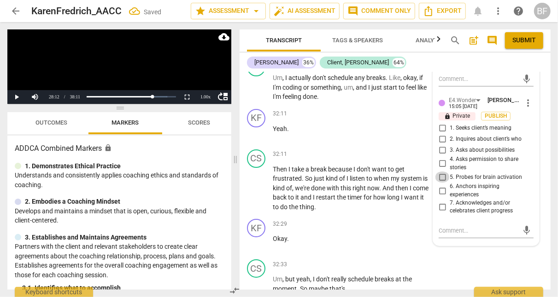
click at [440, 172] on input "5. Probes for brain activation" at bounding box center [442, 177] width 15 height 11
click at [440, 145] on input "3. Asks about possibilities" at bounding box center [442, 150] width 15 height 11
click at [462, 256] on div "CS play_arrow pause 32:33 + Add competency keyboard_arrow_right Um , but yeah ,…" at bounding box center [394, 276] width 311 height 41
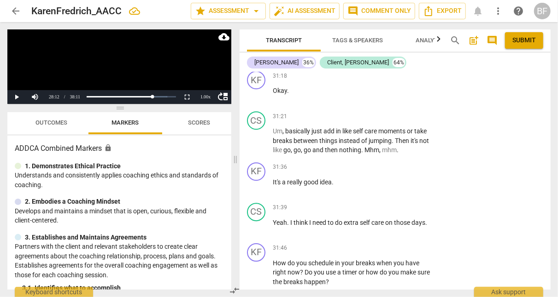
scroll to position [10979, 0]
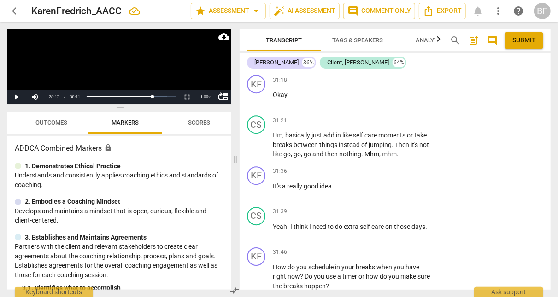
click at [371, 167] on div "+" at bounding box center [373, 171] width 9 height 9
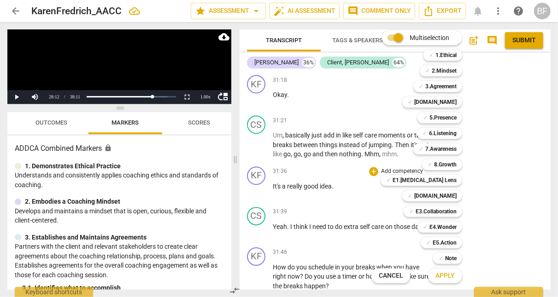
click at [442, 101] on b "[DOMAIN_NAME]" at bounding box center [435, 102] width 42 height 11
click at [441, 276] on span "Apply" at bounding box center [444, 276] width 19 height 9
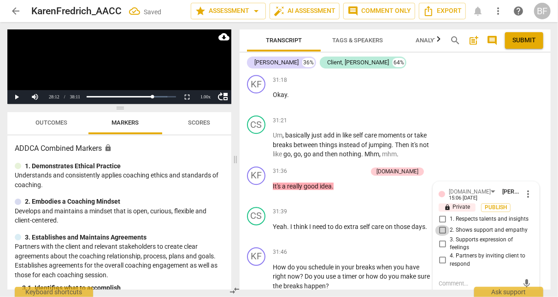
click at [443, 225] on input "2. Shows support and empathy" at bounding box center [442, 230] width 15 height 11
click at [440, 214] on input "1. Respects talents and insights" at bounding box center [442, 219] width 15 height 11
click at [439, 225] on input "2. Shows support and empathy" at bounding box center [442, 230] width 15 height 11
click at [447, 280] on textarea at bounding box center [478, 284] width 80 height 9
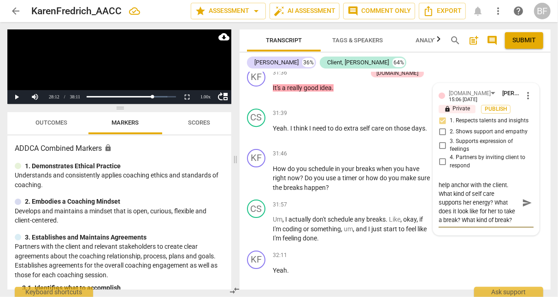
scroll to position [17, 0]
click at [524, 198] on span "send" at bounding box center [527, 203] width 10 height 10
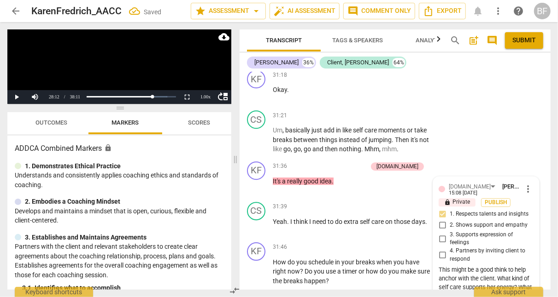
scroll to position [10999, 0]
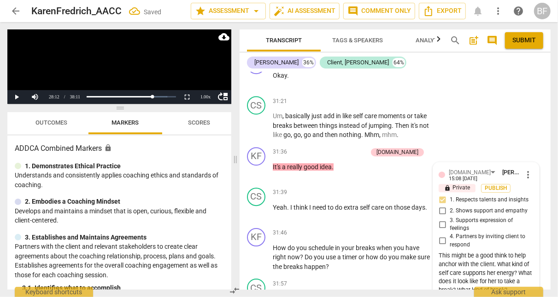
click at [527, 93] on div "CS play_arrow pause 31:21 + Add competency keyboard_arrow_right Um , basically …" at bounding box center [394, 118] width 311 height 51
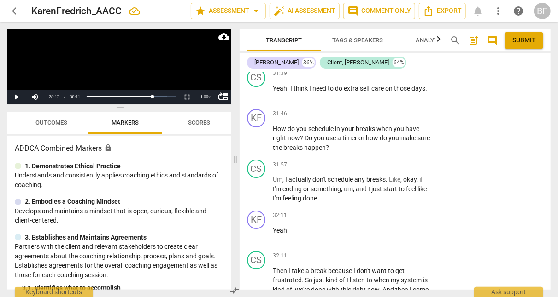
scroll to position [11118, 0]
click at [371, 109] on div "+" at bounding box center [373, 113] width 9 height 9
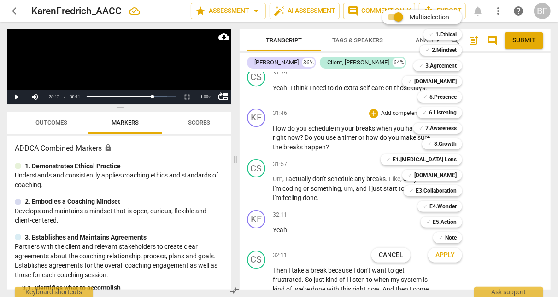
click at [442, 224] on b "E5.Action" at bounding box center [444, 222] width 24 height 11
click at [443, 260] on span "Apply" at bounding box center [444, 255] width 19 height 9
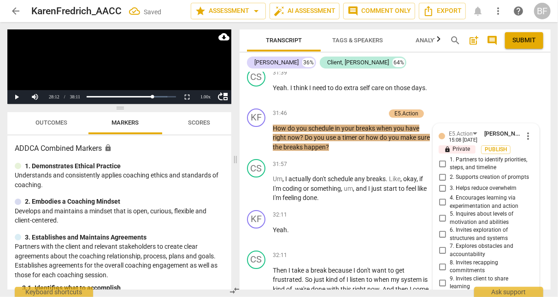
scroll to position [11244, 0]
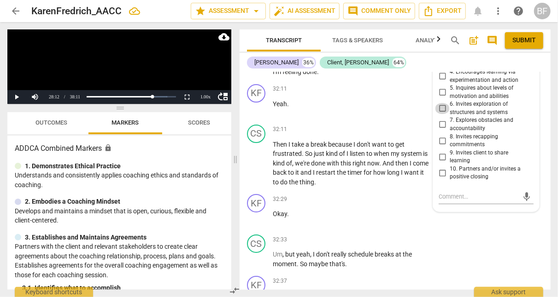
click at [440, 103] on input "6. Invites exploration of structures and systems" at bounding box center [442, 108] width 15 height 11
click at [467, 236] on div "CS play_arrow pause 32:33 + Add competency keyboard_arrow_right Um , but yeah ,…" at bounding box center [394, 251] width 311 height 41
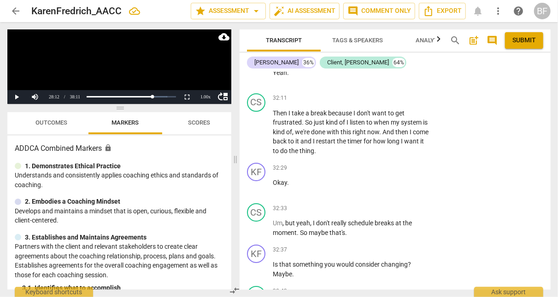
scroll to position [11276, 0]
click at [369, 245] on div "+" at bounding box center [373, 249] width 9 height 9
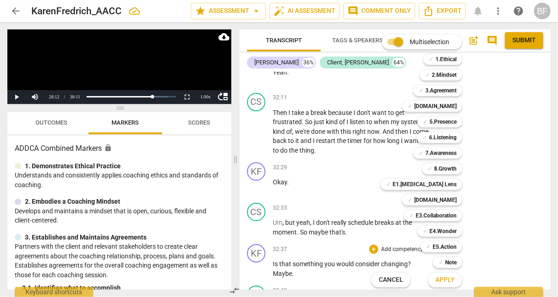
click at [437, 264] on div "✓ Note" at bounding box center [447, 262] width 29 height 11
click at [441, 280] on span "Apply" at bounding box center [444, 280] width 19 height 9
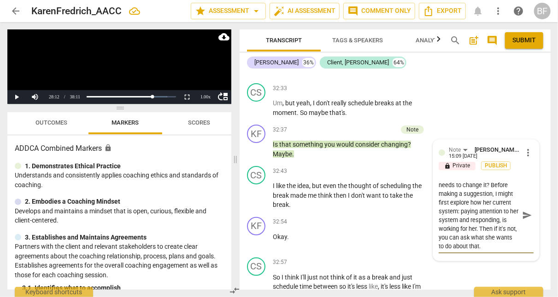
scroll to position [0, 0]
click at [449, 194] on textarea "What makes you think she needs to change it? Before making a suggestion, I migh…" at bounding box center [478, 216] width 80 height 70
click at [454, 204] on textarea "What makes you think she needs to change it? Before making a suggestion, partne…" at bounding box center [478, 216] width 80 height 70
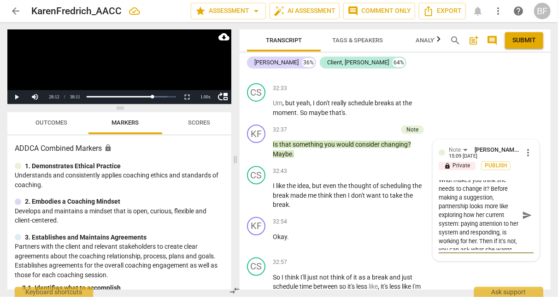
scroll to position [5, 0]
click at [457, 207] on textarea "What makes you think she needs to change it? Before making a suggestion, partne…" at bounding box center [478, 216] width 80 height 70
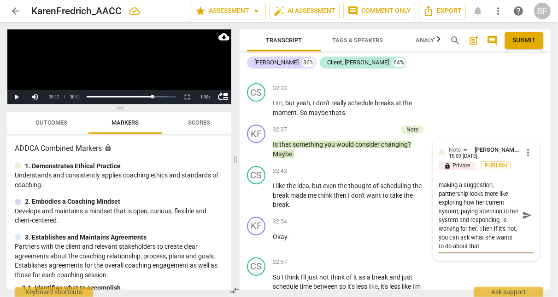
click at [500, 227] on textarea "What makes you think she needs to change it? Before making a suggestion, partne…" at bounding box center [478, 216] width 80 height 70
click at [445, 220] on textarea "What makes you think she needs to change it? Before making a suggestion, partne…" at bounding box center [478, 216] width 80 height 70
drag, startPoint x: 492, startPoint y: 221, endPoint x: 471, endPoint y: 221, distance: 20.7
click at [471, 221] on textarea "What makes you think she needs to change it? Before making a suggestion, partne…" at bounding box center [478, 216] width 80 height 70
click at [478, 219] on textarea "What makes you think she needs to change it? Before making a suggestion, partne…" at bounding box center [478, 216] width 80 height 70
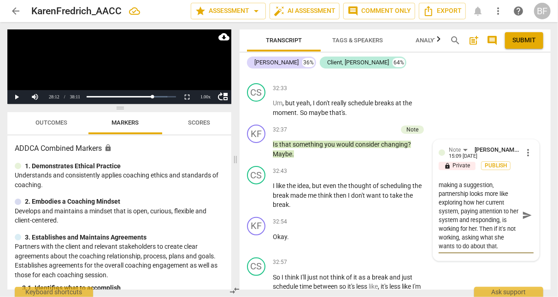
scroll to position [0, 0]
click at [496, 187] on textarea "What makes you think she needs to change it? Before making a suggestion, partne…" at bounding box center [478, 216] width 80 height 70
click at [524, 210] on span "send" at bounding box center [527, 215] width 10 height 10
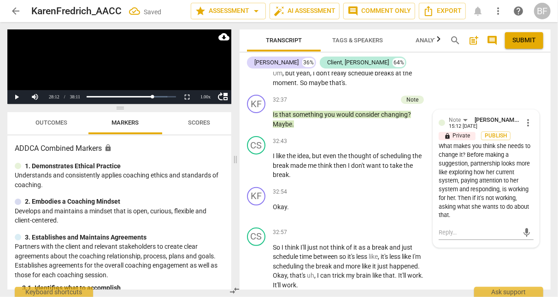
scroll to position [11439, 0]
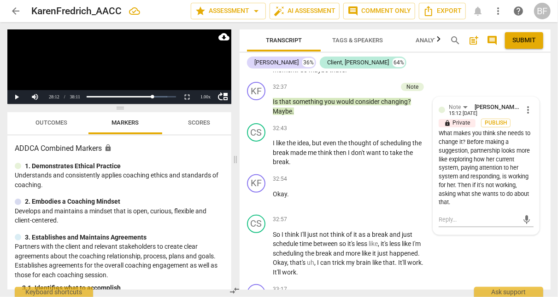
click at [472, 249] on div "CS play_arrow pause 32:57 + Add competency keyboard_arrow_right So I think I'll…" at bounding box center [394, 246] width 311 height 70
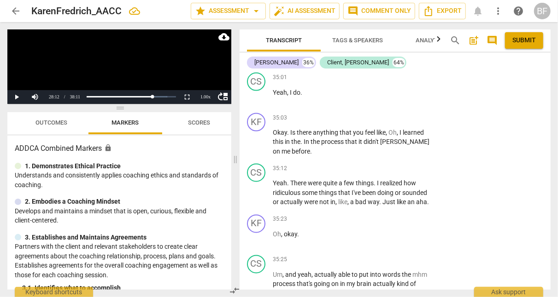
scroll to position [12089, 0]
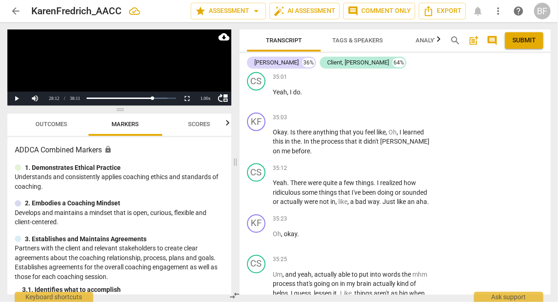
click at [369, 109] on div "KF play_arrow pause 35:03 + Add competency keyboard_arrow_right Okay . Is there…" at bounding box center [394, 134] width 311 height 51
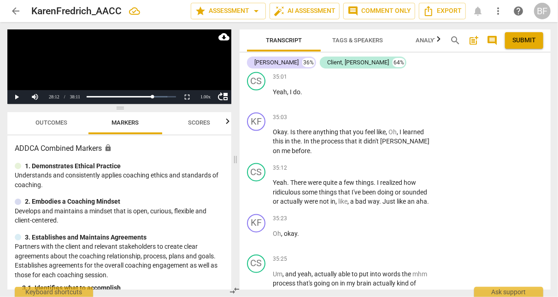
click at [372, 113] on div "+" at bounding box center [373, 117] width 9 height 9
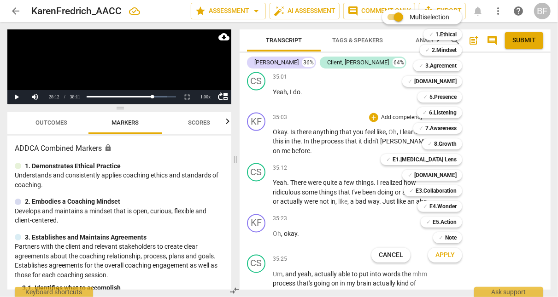
click at [448, 221] on b "E5.Action" at bounding box center [444, 222] width 24 height 11
click at [449, 143] on b "8.Growth" at bounding box center [445, 144] width 23 height 11
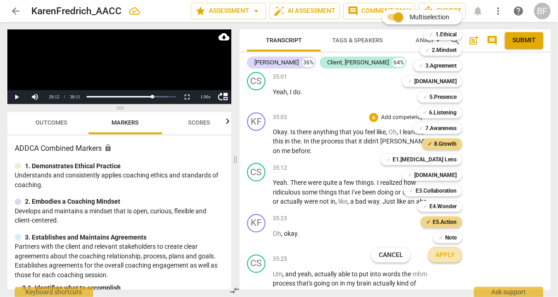
click at [441, 253] on span "Apply" at bounding box center [444, 255] width 19 height 9
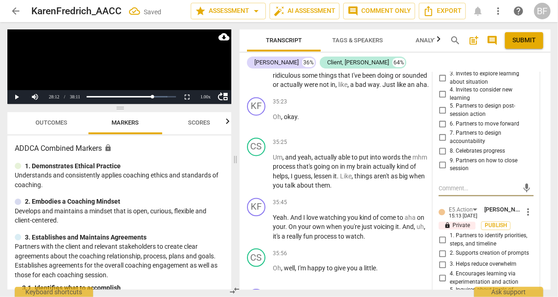
scroll to position [12190, 0]
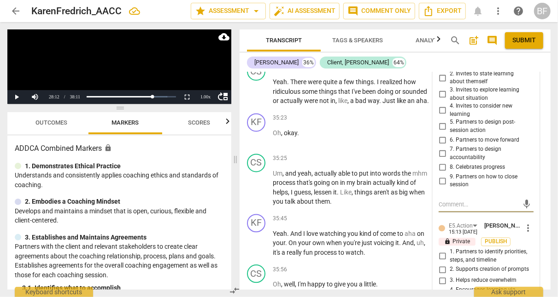
click at [441, 105] on input "4. Invites to consider new learning" at bounding box center [442, 110] width 15 height 11
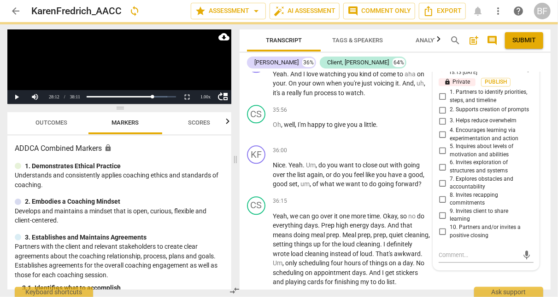
scroll to position [12351, 0]
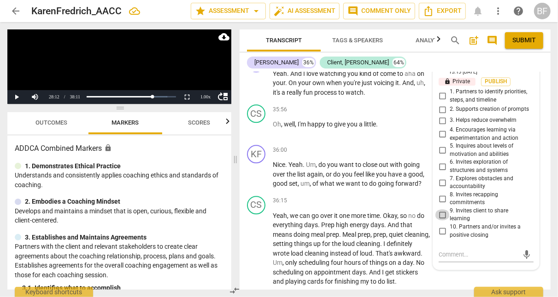
click at [439, 210] on input "9. Invites client to share learning" at bounding box center [442, 215] width 15 height 11
click at [540, 178] on div "KF play_arrow pause 36:00 + Add competency keyboard_arrow_right Nice . Yeah . U…" at bounding box center [394, 166] width 311 height 51
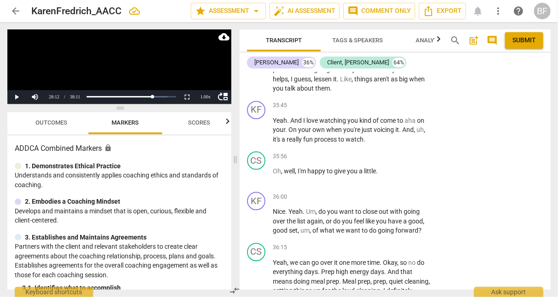
scroll to position [12304, 0]
click at [369, 106] on div "+" at bounding box center [373, 105] width 9 height 9
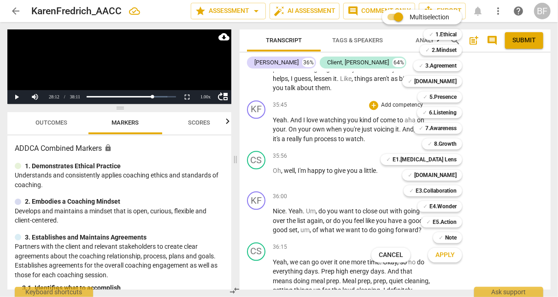
click at [443, 96] on b "5.Presence" at bounding box center [442, 97] width 27 height 11
click at [446, 142] on b "8.Growth" at bounding box center [445, 144] width 23 height 11
click at [441, 204] on b "E4.Wonder" at bounding box center [442, 206] width 27 height 11
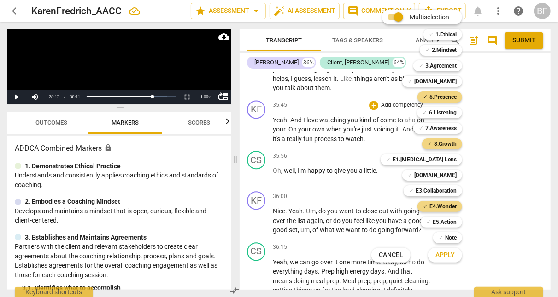
click at [445, 262] on button "Apply" at bounding box center [445, 255] width 34 height 17
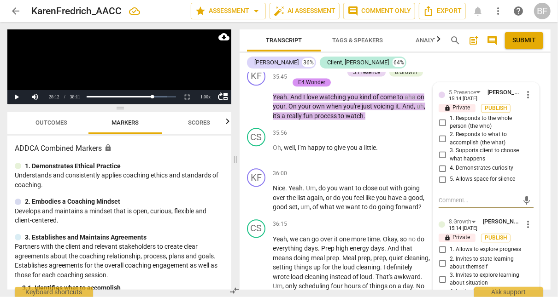
scroll to position [12336, 0]
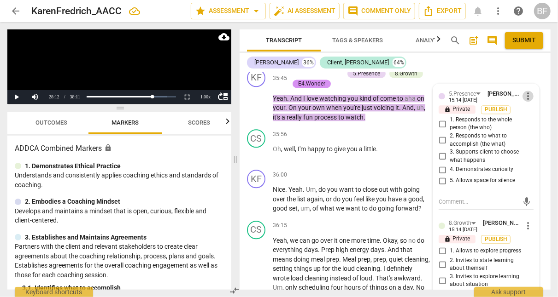
click at [525, 96] on span "more_vert" at bounding box center [527, 96] width 11 height 11
click at [529, 114] on li "Delete" at bounding box center [534, 114] width 32 height 17
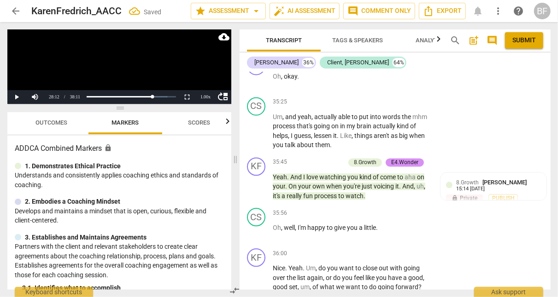
scroll to position [12252, 0]
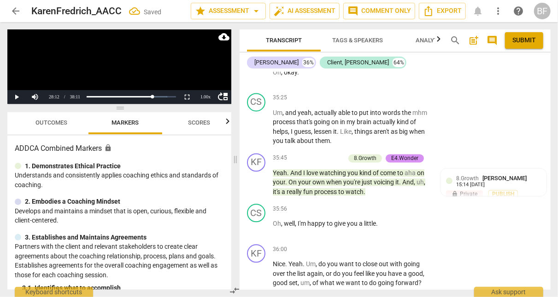
click at [482, 182] on span "[PERSON_NAME]" at bounding box center [504, 178] width 44 height 7
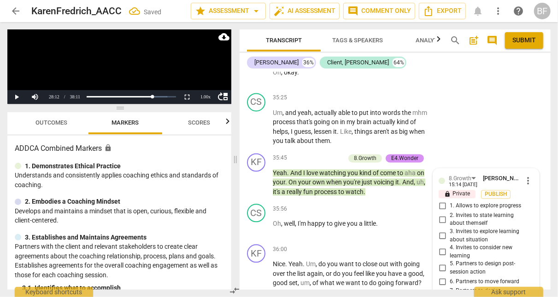
scroll to position [12418, 0]
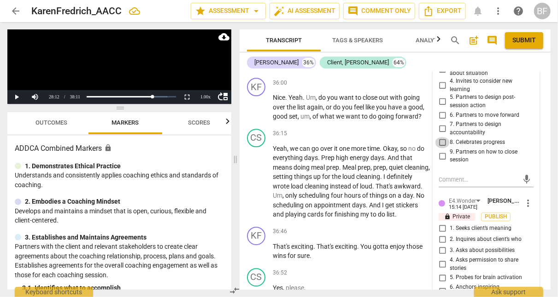
click at [438, 143] on input "8. Celebrates progress" at bounding box center [442, 142] width 15 height 11
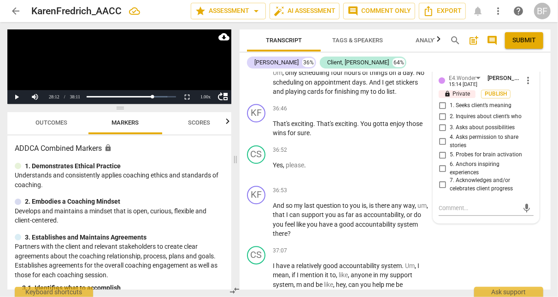
scroll to position [12544, 0]
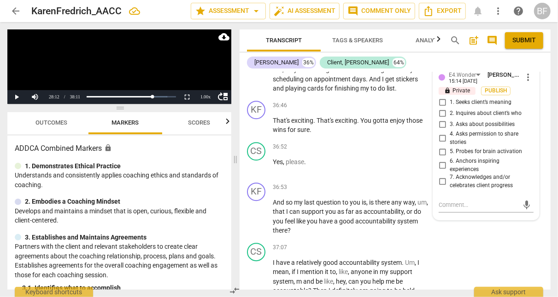
click at [437, 182] on input "7. Acknowledges and/or celebrates client progress" at bounding box center [442, 181] width 15 height 11
click at [442, 252] on div "CS play_arrow pause 37:07 + Add competency keyboard_arrow_right I have a relati…" at bounding box center [394, 274] width 311 height 70
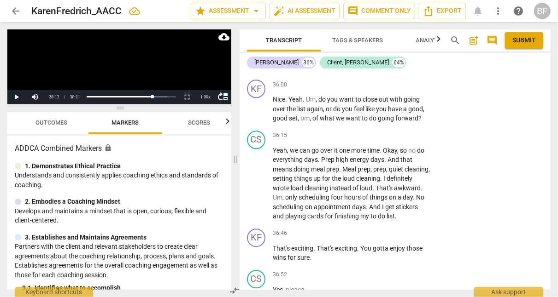
scroll to position [12415, 0]
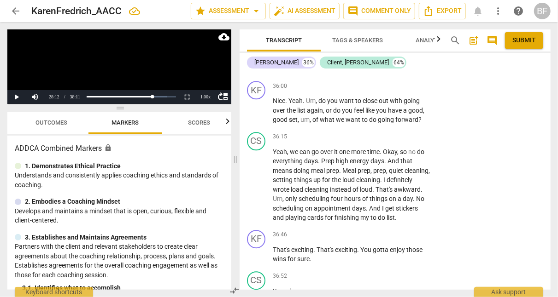
click at [372, 84] on div "+" at bounding box center [373, 86] width 9 height 9
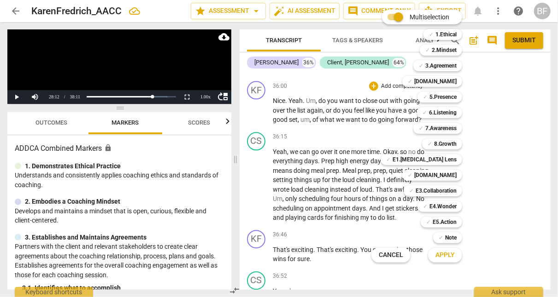
click at [441, 218] on b "E5.Action" at bounding box center [444, 222] width 24 height 11
click at [448, 256] on span "Apply" at bounding box center [444, 255] width 19 height 9
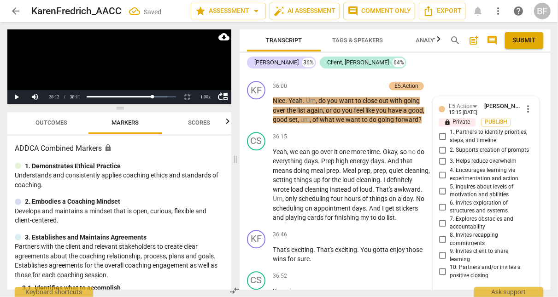
scroll to position [12531, 0]
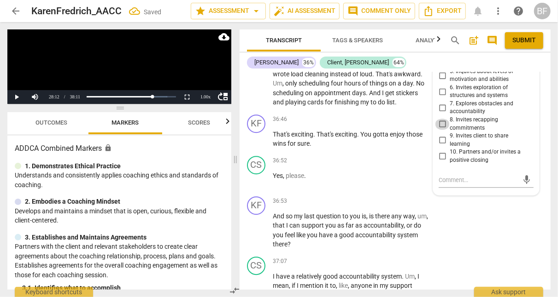
click at [441, 124] on input "8. Invites recapping commitments" at bounding box center [442, 124] width 15 height 11
click at [468, 219] on div "KF play_arrow pause 36:53 + Add competency keyboard_arrow_right And so my last …" at bounding box center [394, 223] width 311 height 60
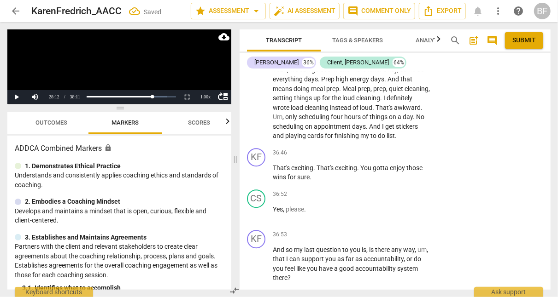
scroll to position [12497, 0]
click at [371, 153] on div "+" at bounding box center [373, 152] width 9 height 9
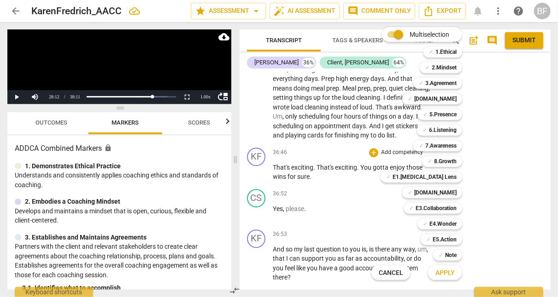
click at [448, 98] on b "[DOMAIN_NAME]" at bounding box center [435, 98] width 42 height 11
click at [443, 160] on b "8.Growth" at bounding box center [445, 161] width 23 height 11
click at [442, 274] on span "Apply" at bounding box center [444, 273] width 19 height 9
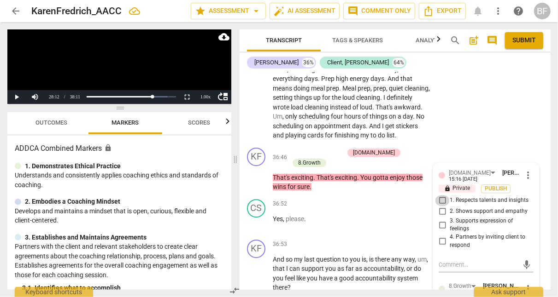
click at [438, 200] on input "1. Respects talents and insights" at bounding box center [442, 200] width 15 height 11
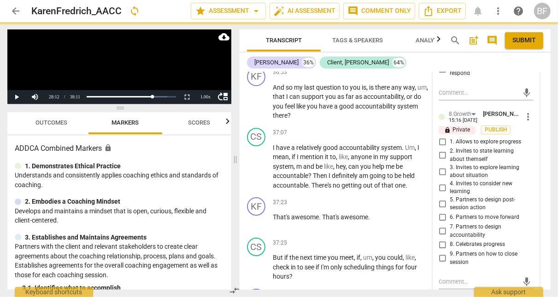
scroll to position [12699, 0]
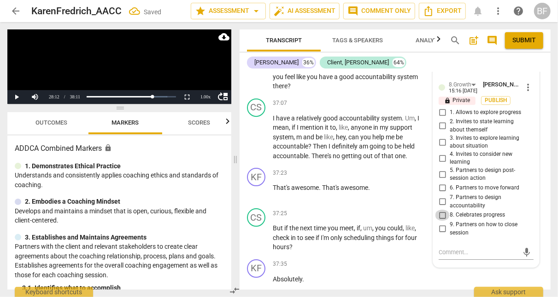
click at [437, 216] on input "8. Celebrates progress" at bounding box center [442, 215] width 15 height 11
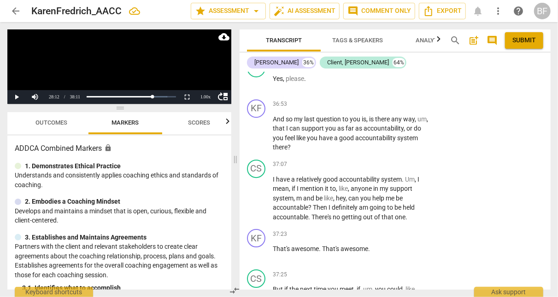
scroll to position [12642, 0]
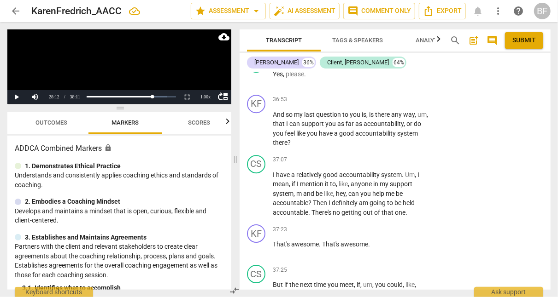
click at [372, 95] on div "+" at bounding box center [373, 99] width 9 height 9
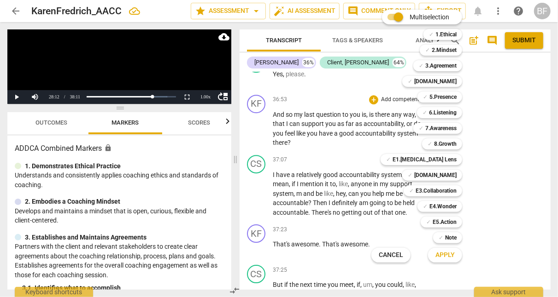
click at [432, 222] on b "E5.Action" at bounding box center [444, 222] width 24 height 11
click at [452, 140] on b "8.Growth" at bounding box center [445, 144] width 23 height 11
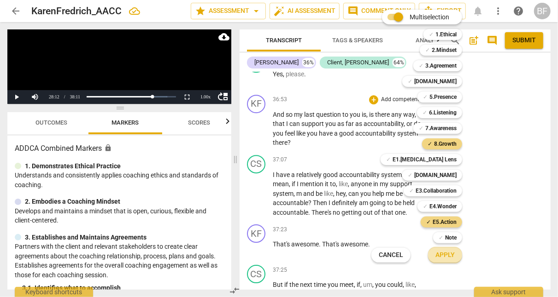
click at [443, 254] on span "Apply" at bounding box center [444, 255] width 19 height 9
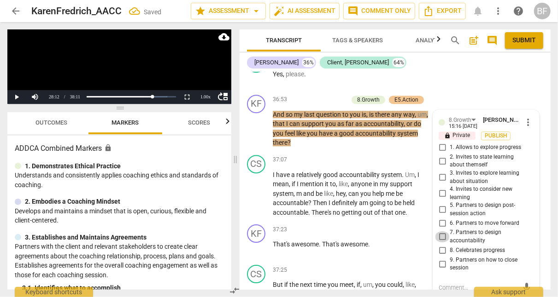
click at [440, 232] on input "7. Partners to design accountability" at bounding box center [442, 237] width 15 height 11
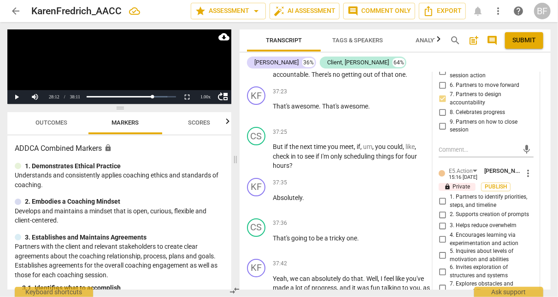
scroll to position [12834, 0]
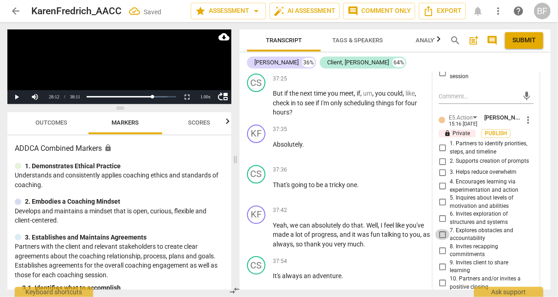
click at [442, 229] on input "7. Explores obstacles and accountability" at bounding box center [442, 234] width 15 height 11
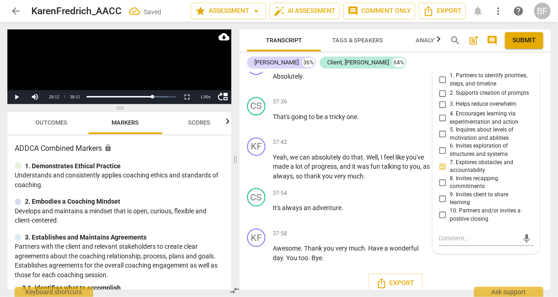
scroll to position [12902, 0]
click at [442, 235] on textarea at bounding box center [478, 239] width 80 height 9
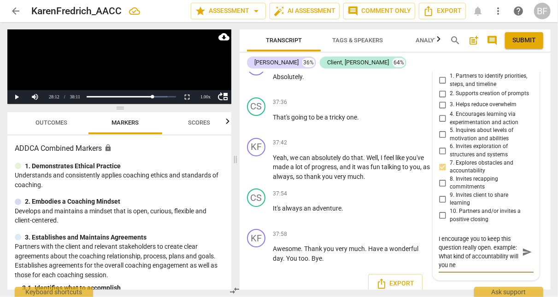
scroll to position [0, 0]
click at [526, 247] on span "send" at bounding box center [527, 252] width 10 height 10
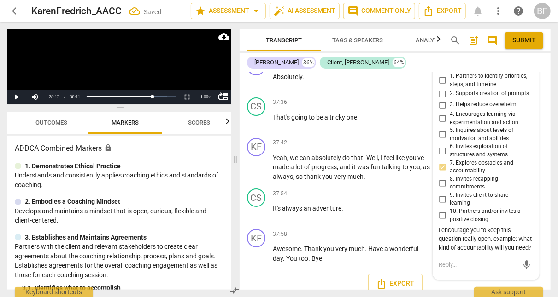
drag, startPoint x: 526, startPoint y: 242, endPoint x: 546, endPoint y: 209, distance: 39.2
click at [546, 209] on div "CS play_arrow pause 37:54 + Add competency keyboard_arrow_right It's always an …" at bounding box center [394, 205] width 311 height 41
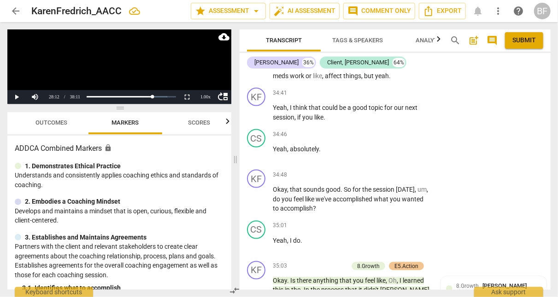
scroll to position [11942, 0]
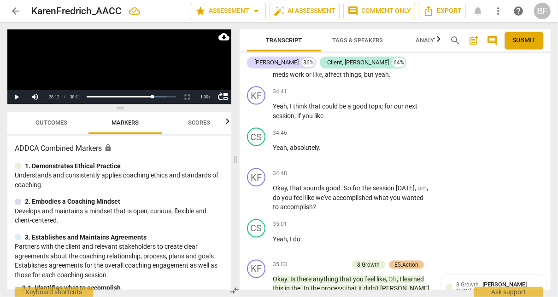
click at [373, 169] on div "+" at bounding box center [373, 173] width 9 height 9
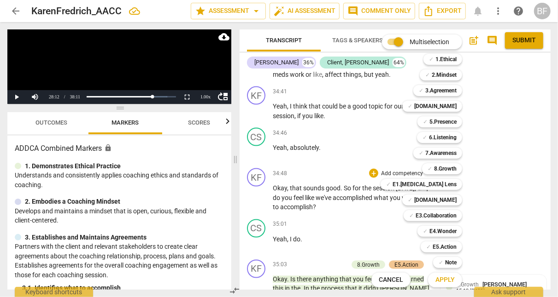
click at [448, 242] on b "E5.Action" at bounding box center [444, 247] width 24 height 11
click at [454, 167] on b "8.Growth" at bounding box center [445, 168] width 23 height 11
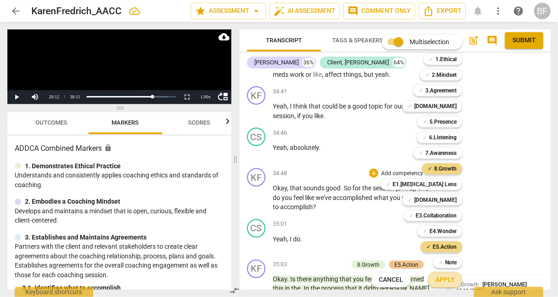
click at [438, 281] on span "Apply" at bounding box center [444, 280] width 19 height 9
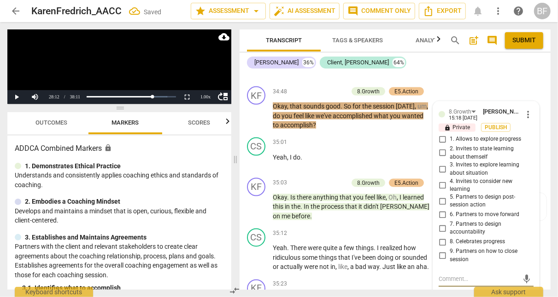
scroll to position [12024, 0]
click at [441, 134] on input "1. Allows to explore progress" at bounding box center [442, 139] width 15 height 11
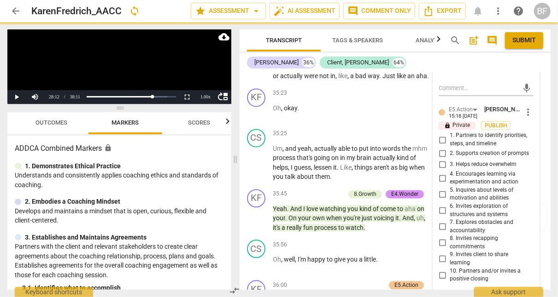
scroll to position [12235, 0]
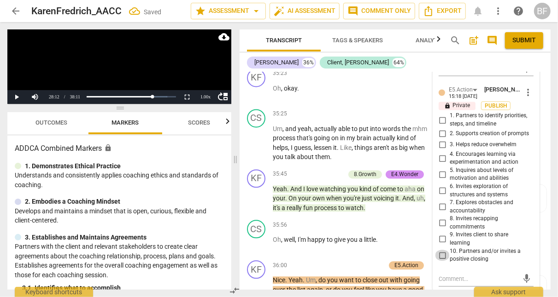
click at [443, 250] on input "10. Partners and/or invites a positive closing" at bounding box center [442, 255] width 15 height 11
click at [544, 219] on div "CS play_arrow pause 35:56 + Add competency keyboard_arrow_right Oh , well , I'm…" at bounding box center [394, 236] width 311 height 41
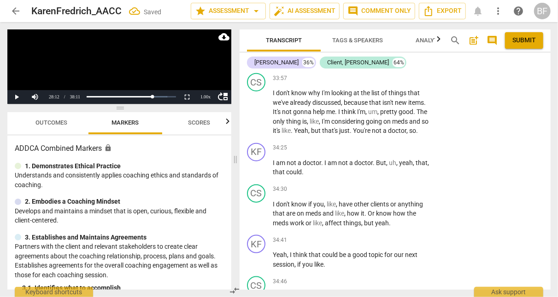
scroll to position [11792, 0]
click at [252, 164] on span "play_arrow" at bounding box center [256, 168] width 11 height 11
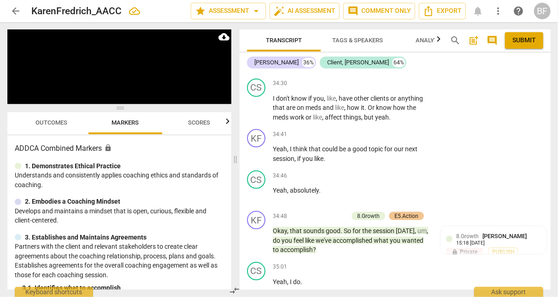
scroll to position [11902, 0]
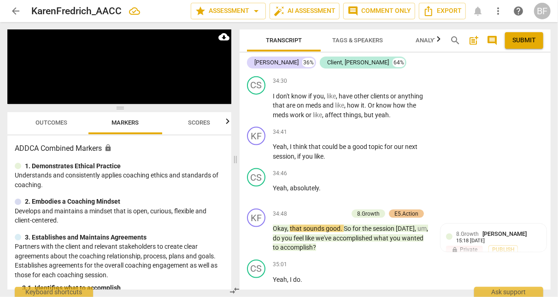
click at [259, 187] on span "pause" at bounding box center [256, 192] width 11 height 11
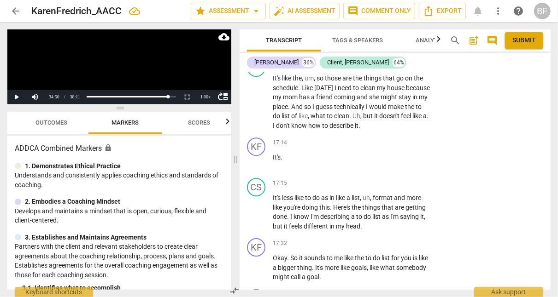
scroll to position [6043, 0]
